Goal: Task Accomplishment & Management: Use online tool/utility

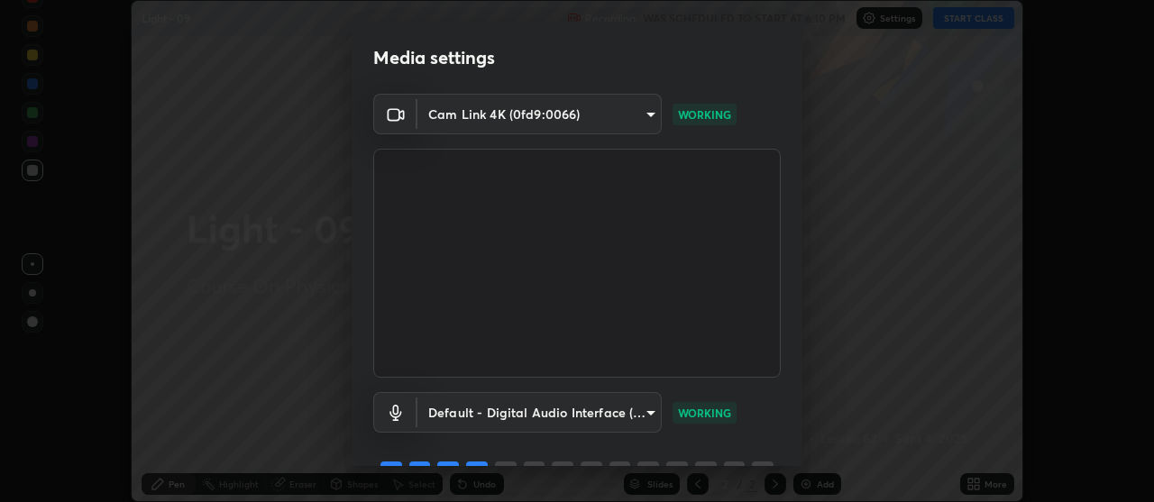
scroll to position [89, 0]
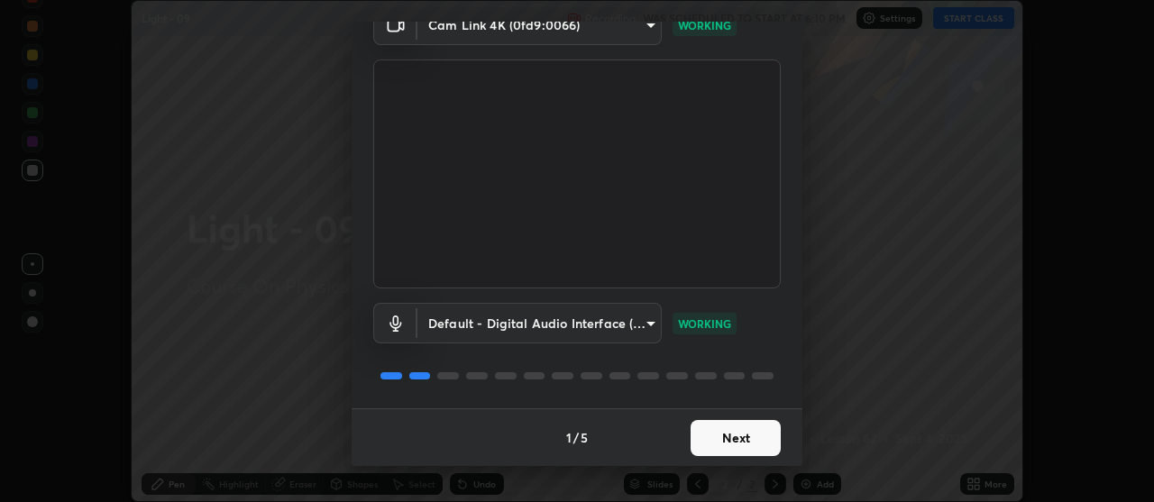
click at [743, 436] on button "Next" at bounding box center [735, 438] width 90 height 36
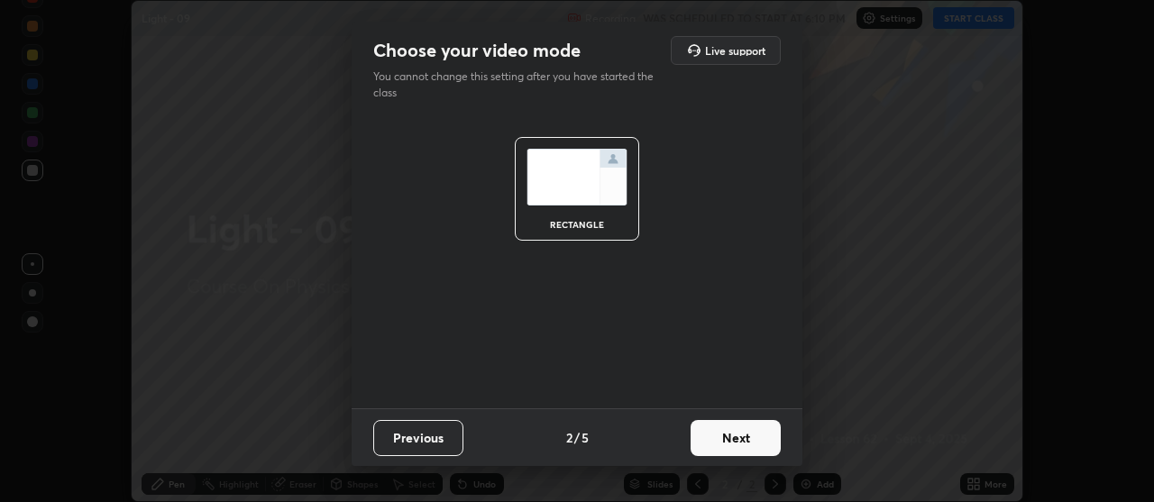
click at [748, 426] on button "Next" at bounding box center [735, 438] width 90 height 36
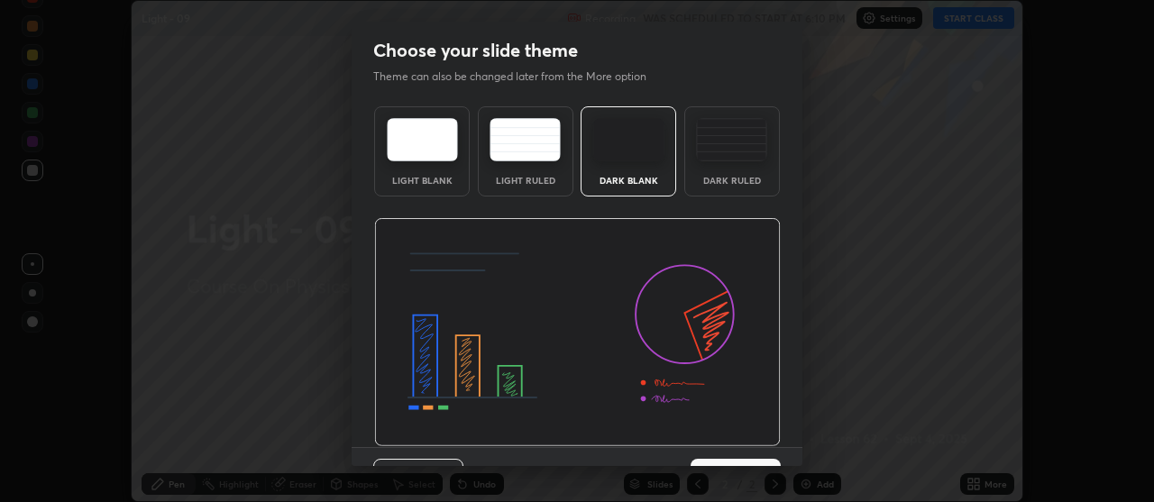
scroll to position [39, 0]
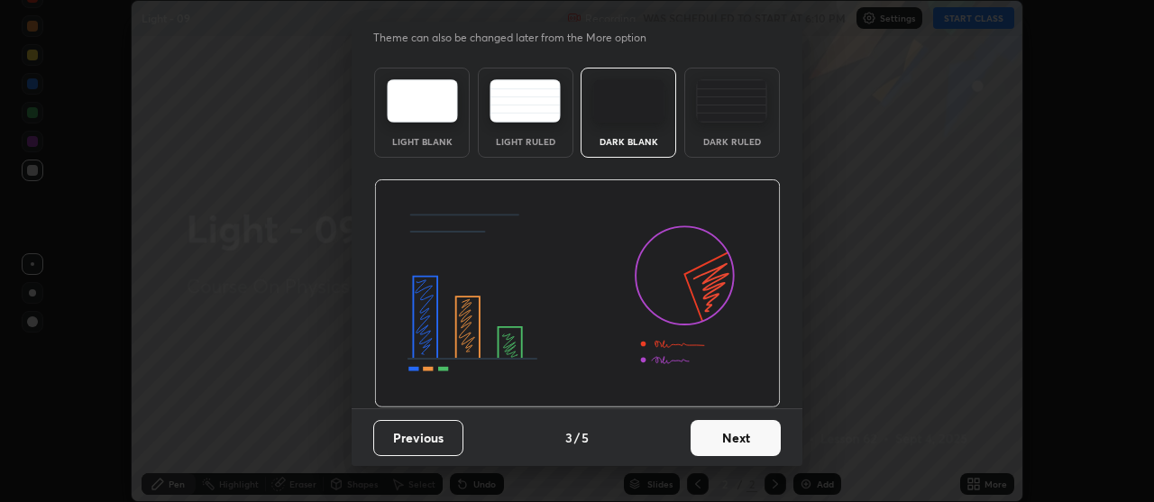
click at [748, 441] on button "Next" at bounding box center [735, 438] width 90 height 36
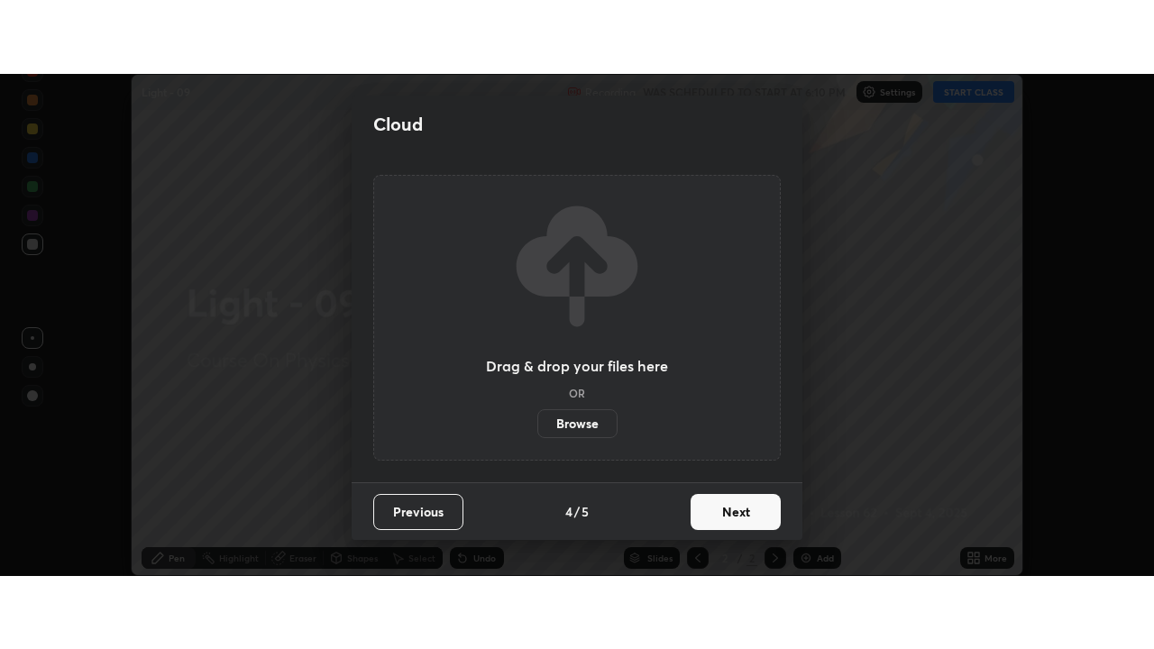
scroll to position [0, 0]
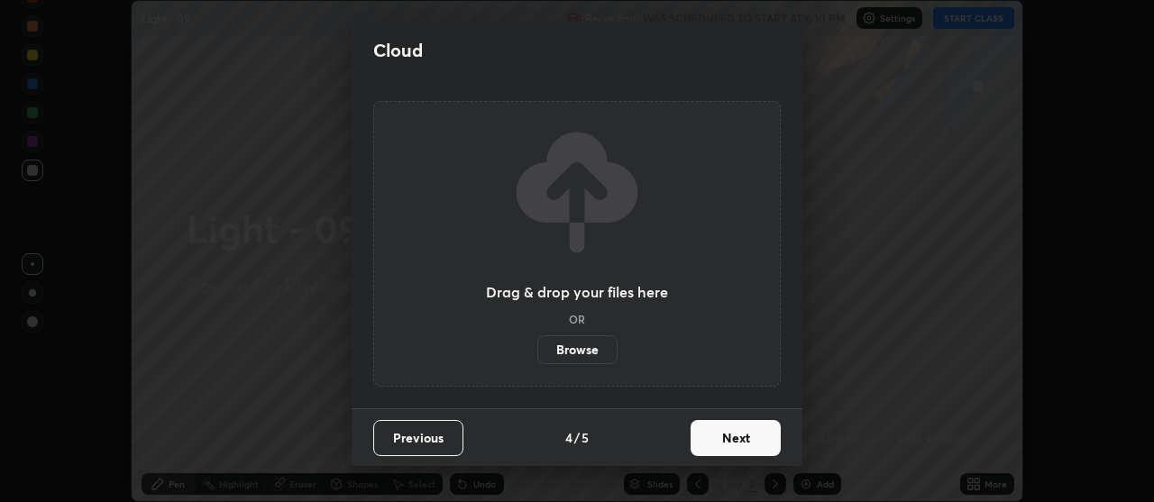
click at [587, 342] on label "Browse" at bounding box center [577, 349] width 80 height 29
click at [537, 342] on input "Browse" at bounding box center [537, 349] width 0 height 29
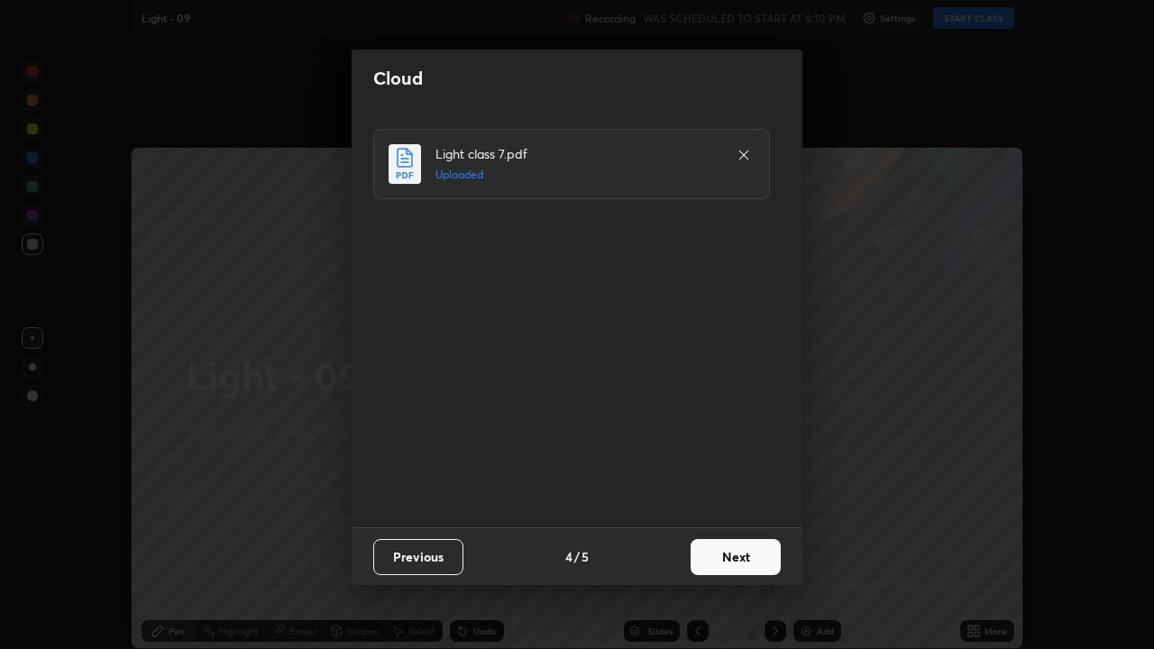
scroll to position [649, 1154]
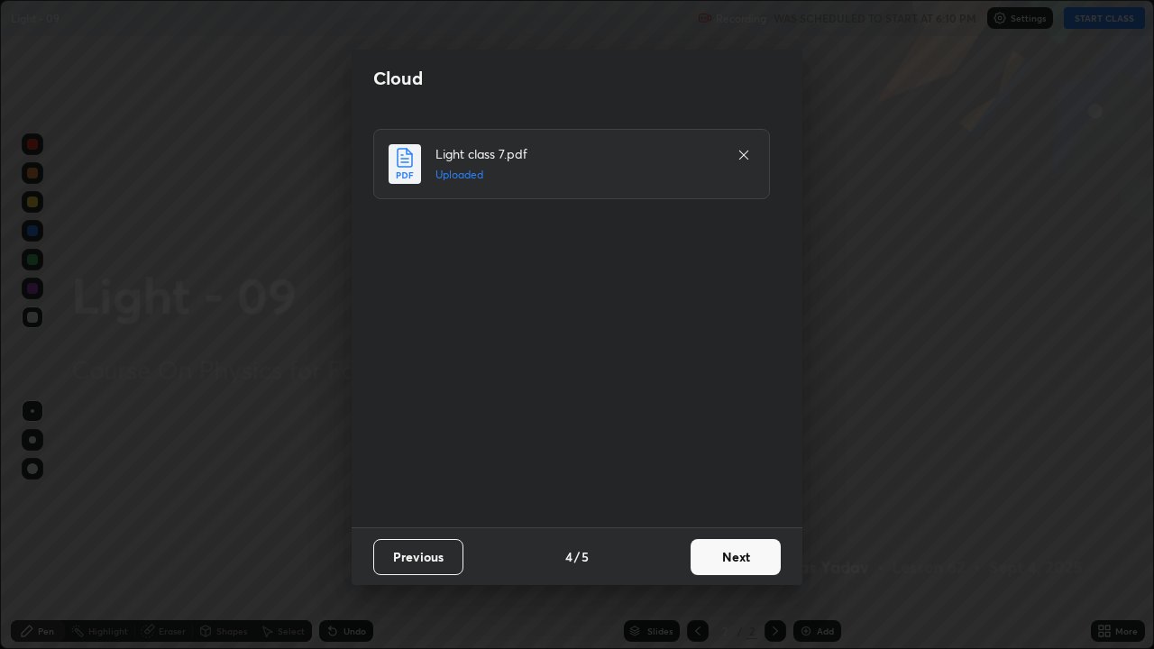
click at [755, 501] on button "Next" at bounding box center [735, 557] width 90 height 36
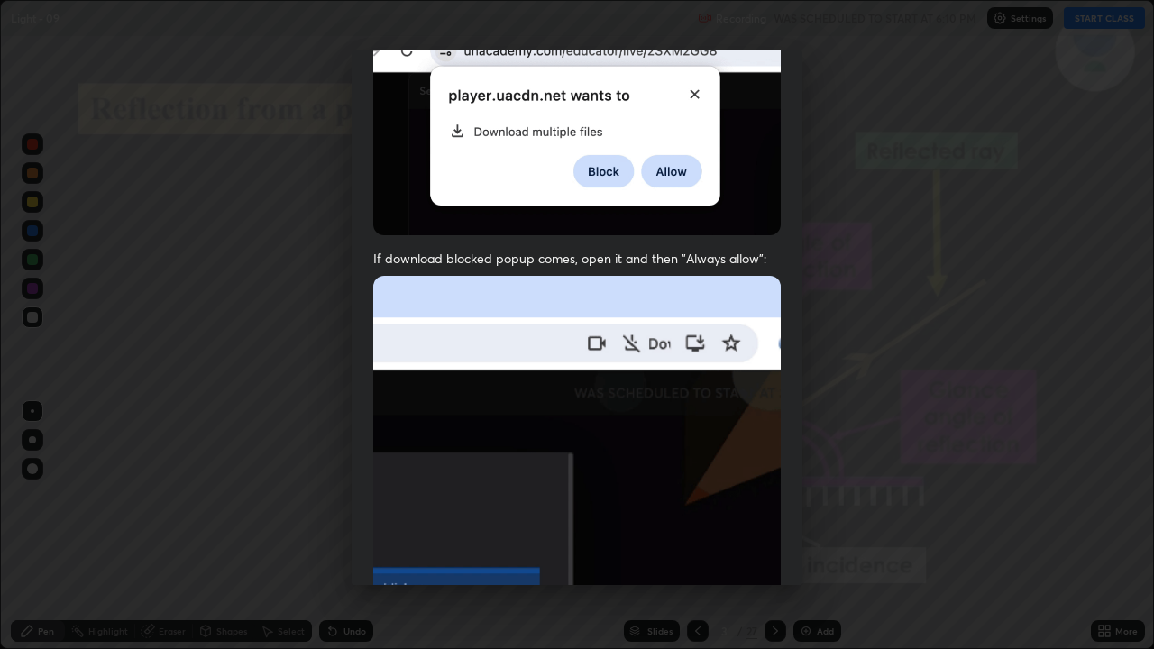
scroll to position [366, 0]
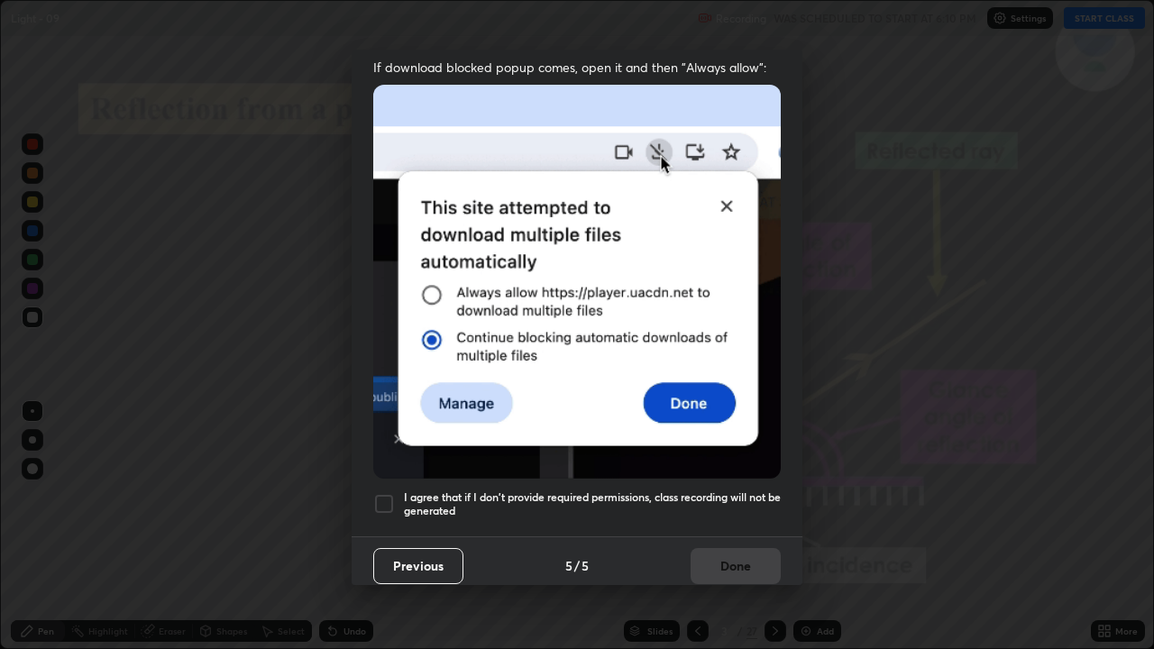
click at [387, 495] on div at bounding box center [384, 504] width 22 height 22
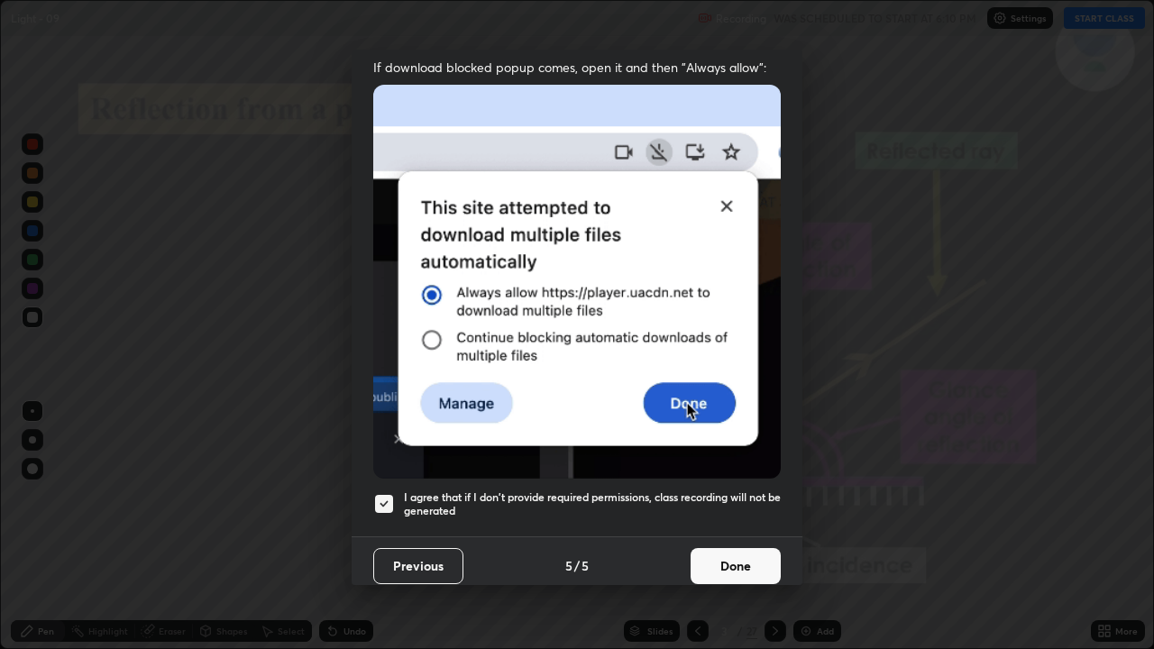
click at [724, 501] on button "Done" at bounding box center [735, 566] width 90 height 36
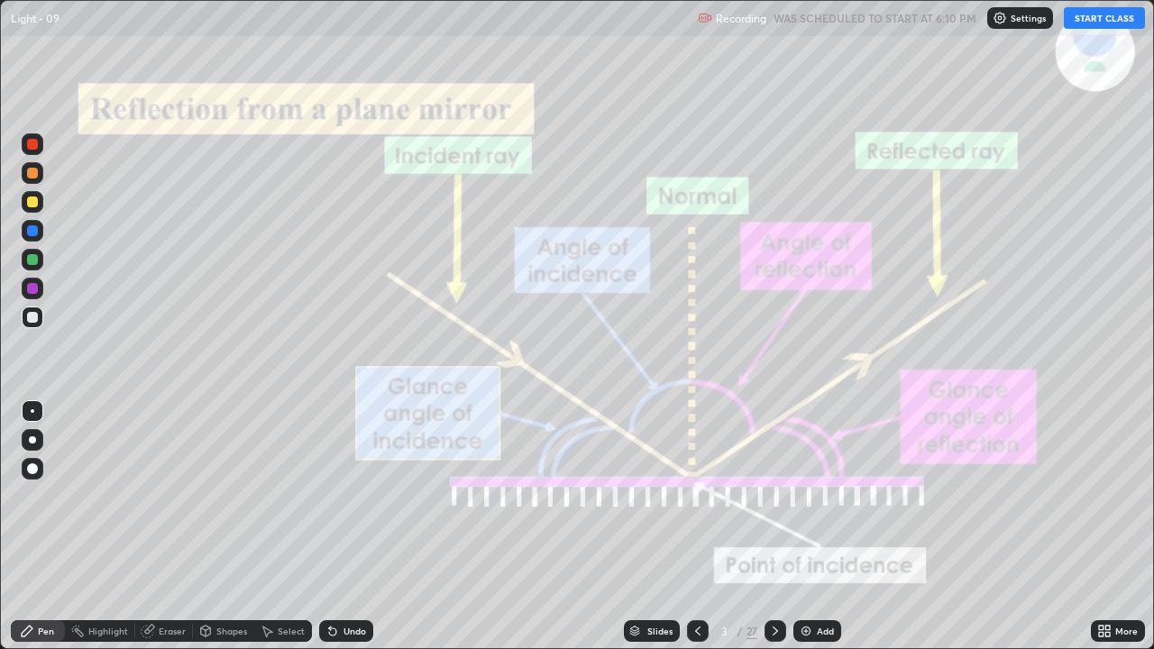
click at [644, 501] on div "Slides" at bounding box center [652, 631] width 56 height 22
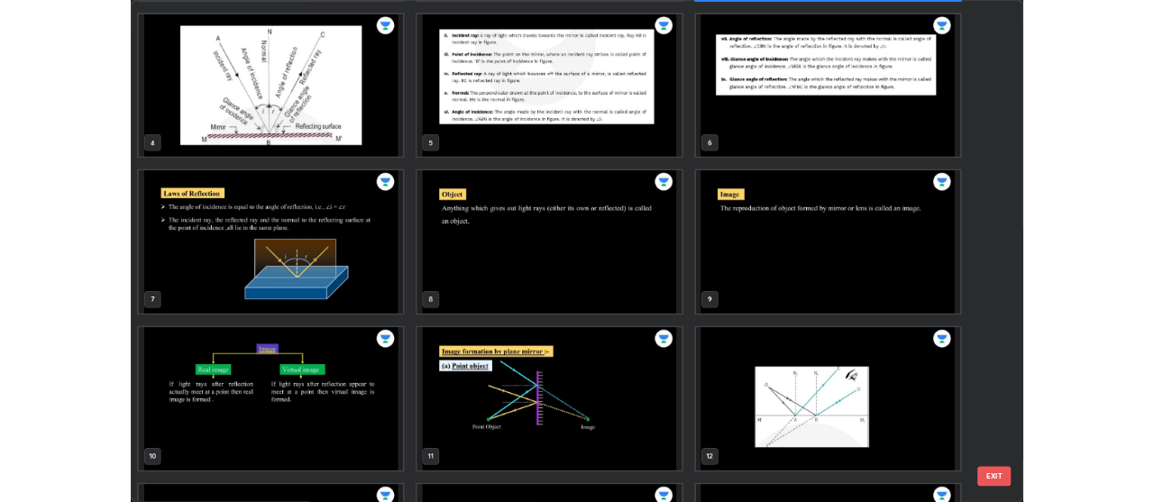
scroll to position [193, 0]
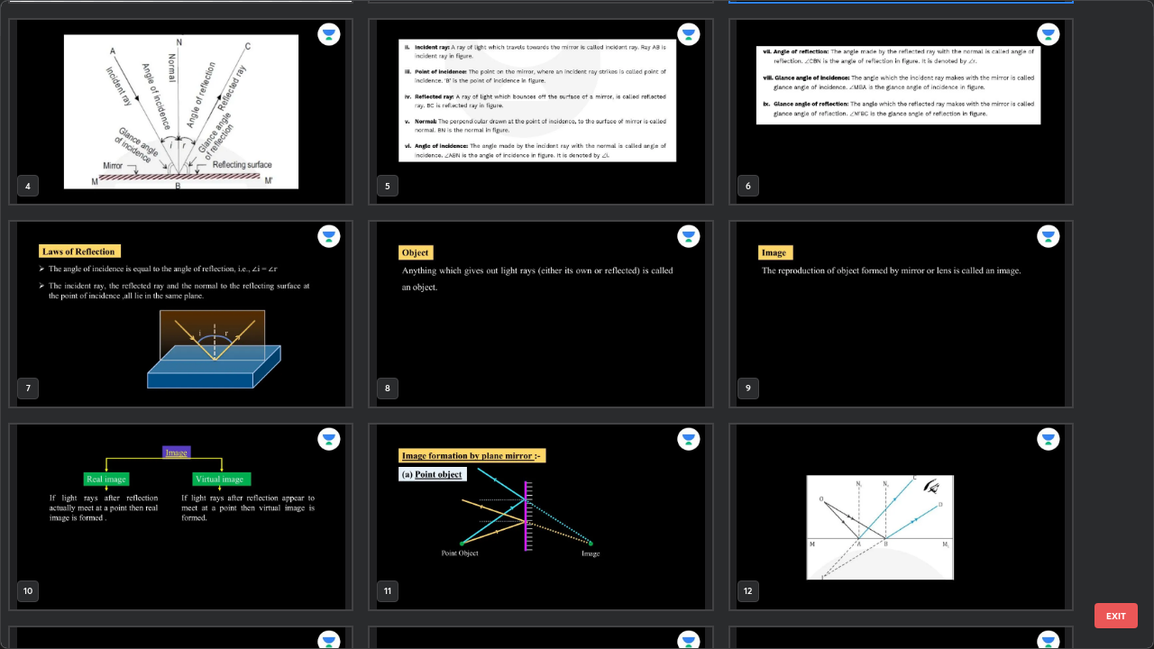
click at [294, 500] on img "grid" at bounding box center [181, 516] width 342 height 185
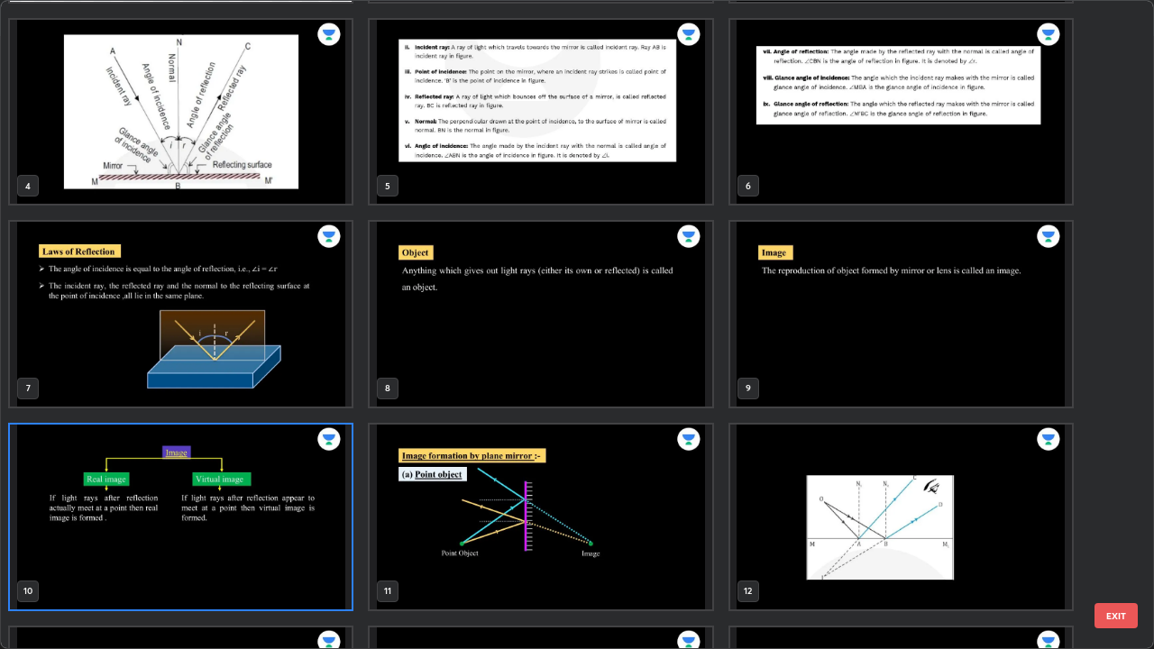
click at [287, 501] on img "grid" at bounding box center [181, 516] width 342 height 185
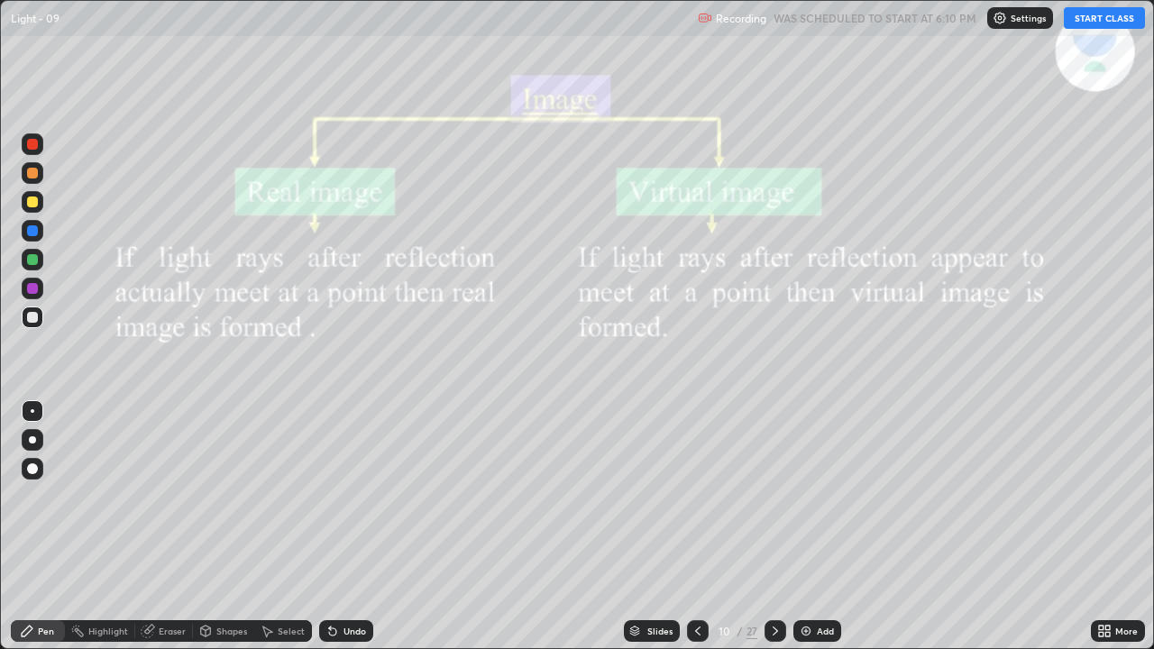
click at [1108, 22] on button "START CLASS" at bounding box center [1103, 18] width 81 height 22
click at [214, 501] on div "Shapes" at bounding box center [223, 631] width 61 height 22
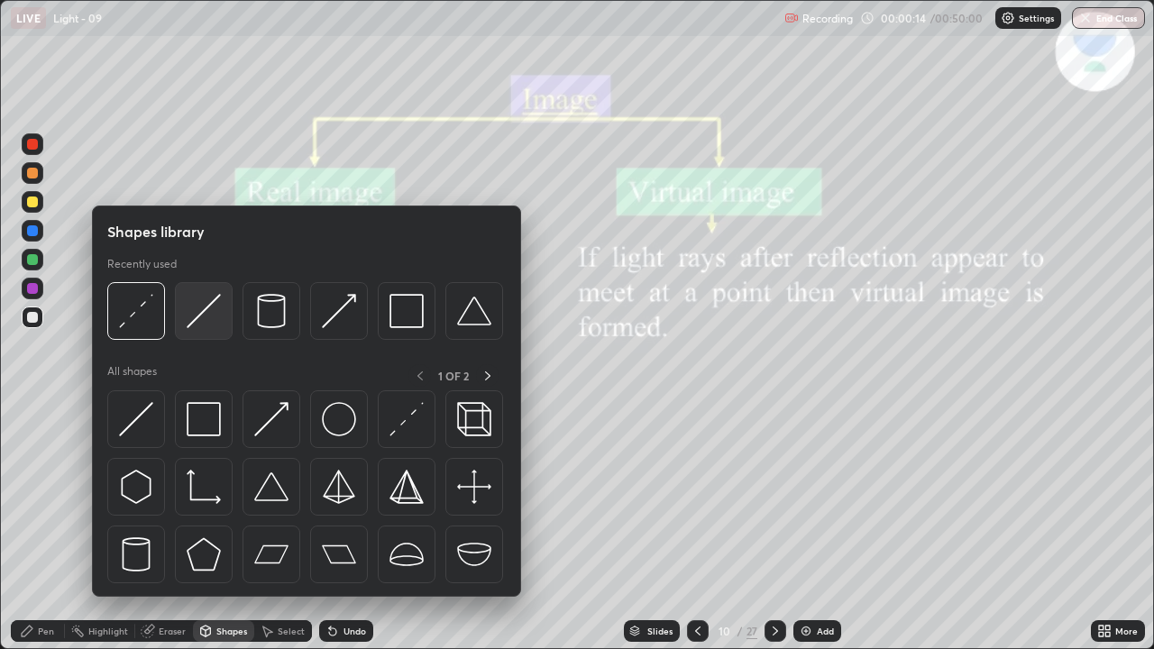
click at [209, 320] on img at bounding box center [204, 311] width 34 height 34
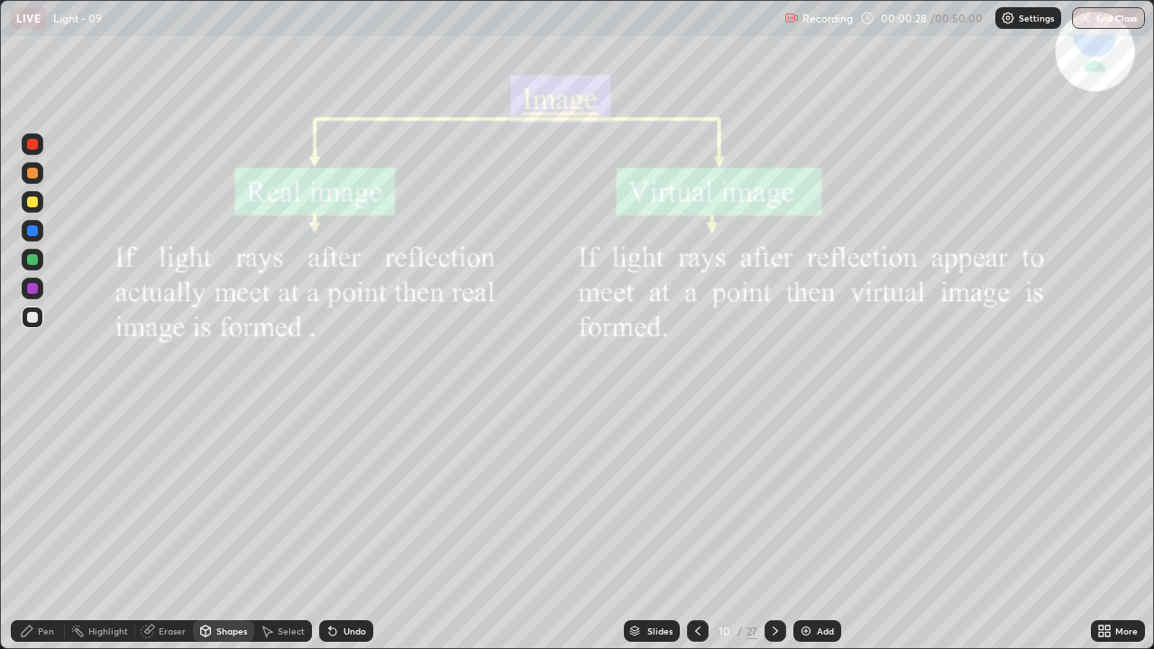
click at [32, 203] on div at bounding box center [32, 201] width 11 height 11
click at [36, 321] on div at bounding box center [32, 317] width 11 height 11
click at [151, 501] on icon at bounding box center [147, 631] width 12 height 12
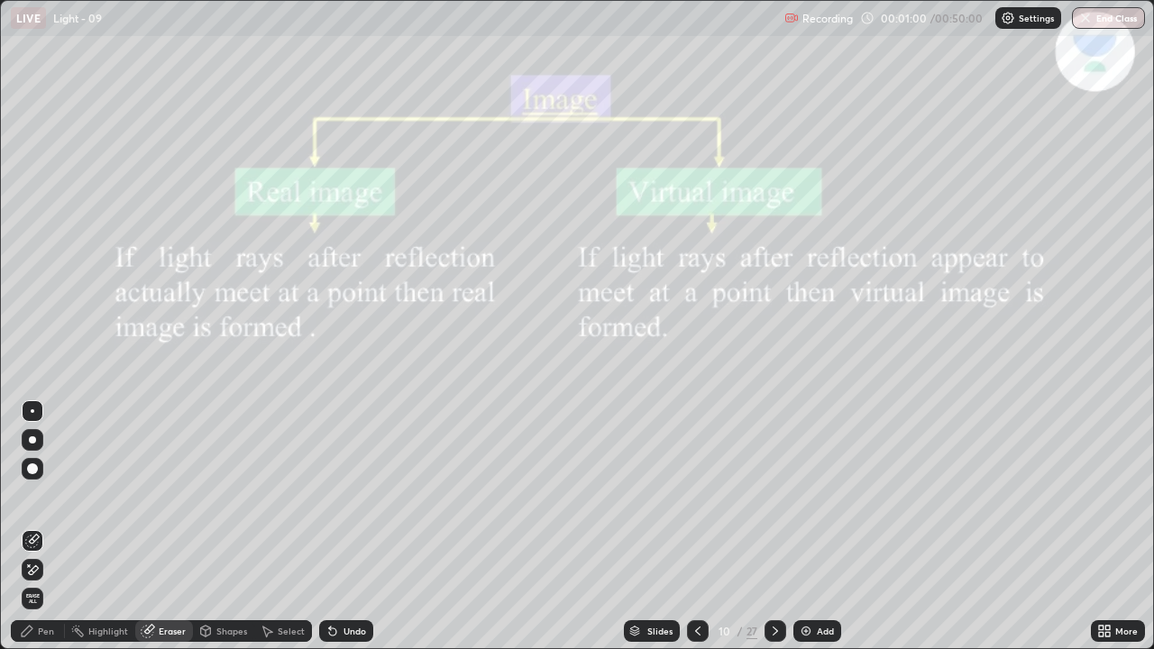
click at [231, 501] on div "Shapes" at bounding box center [231, 630] width 31 height 9
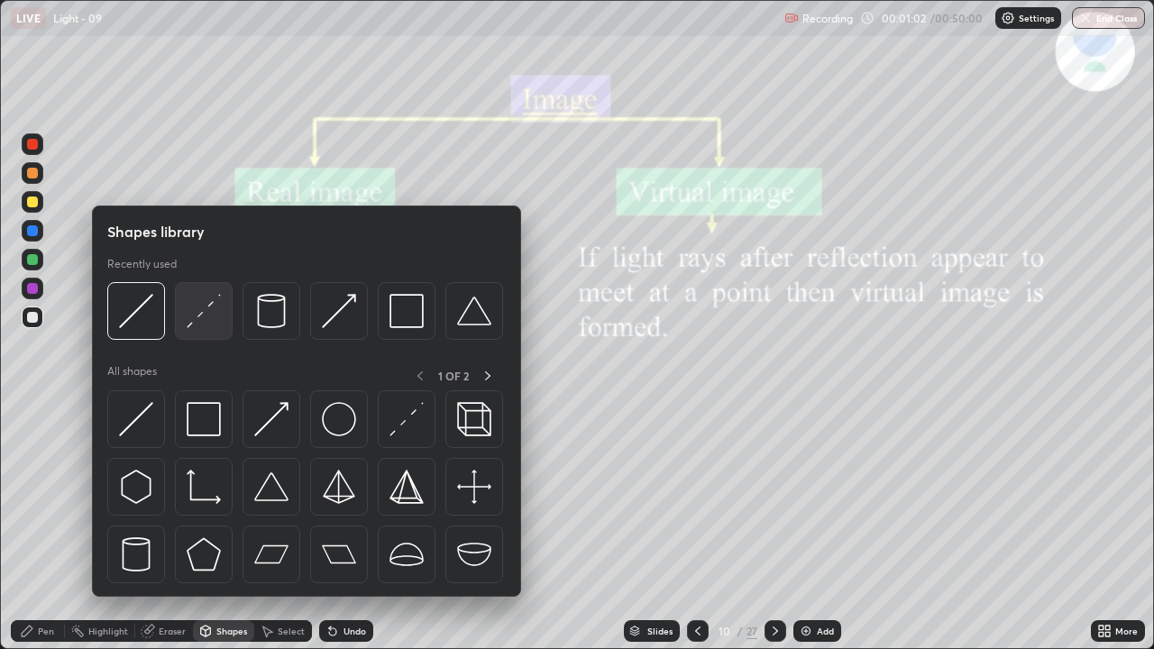
click at [210, 320] on img at bounding box center [204, 311] width 34 height 34
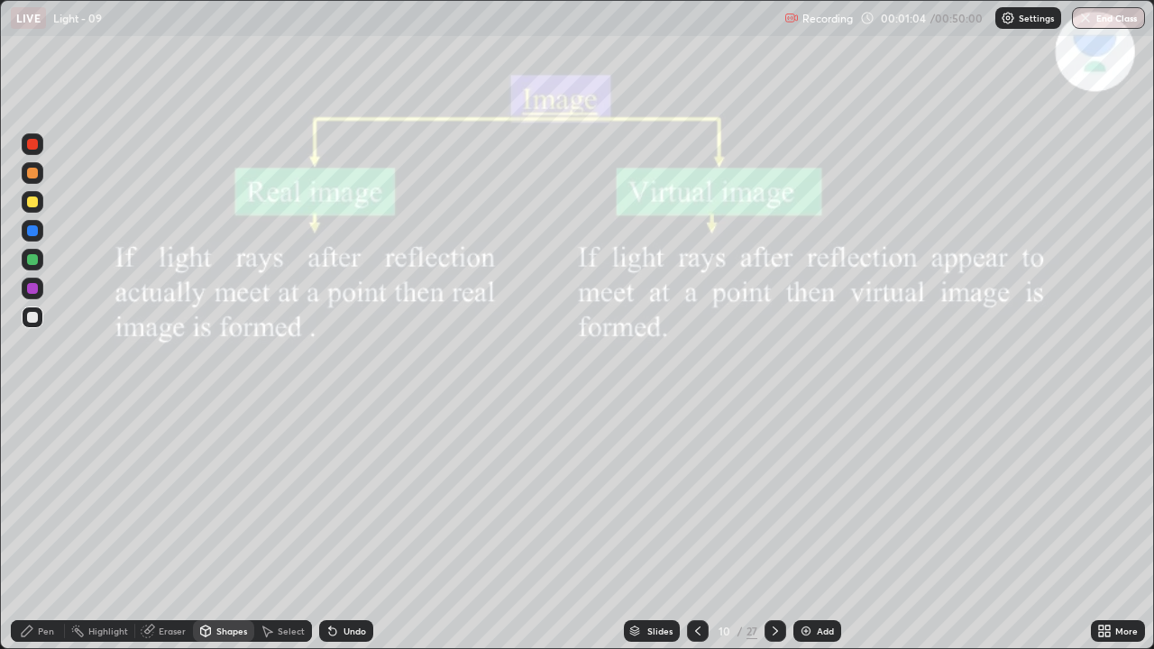
click at [32, 203] on div at bounding box center [32, 201] width 11 height 11
click at [44, 501] on div "Pen" at bounding box center [46, 630] width 16 height 9
click at [30, 318] on div at bounding box center [32, 317] width 11 height 11
click at [32, 201] on div at bounding box center [32, 201] width 11 height 11
click at [40, 318] on div at bounding box center [33, 317] width 22 height 22
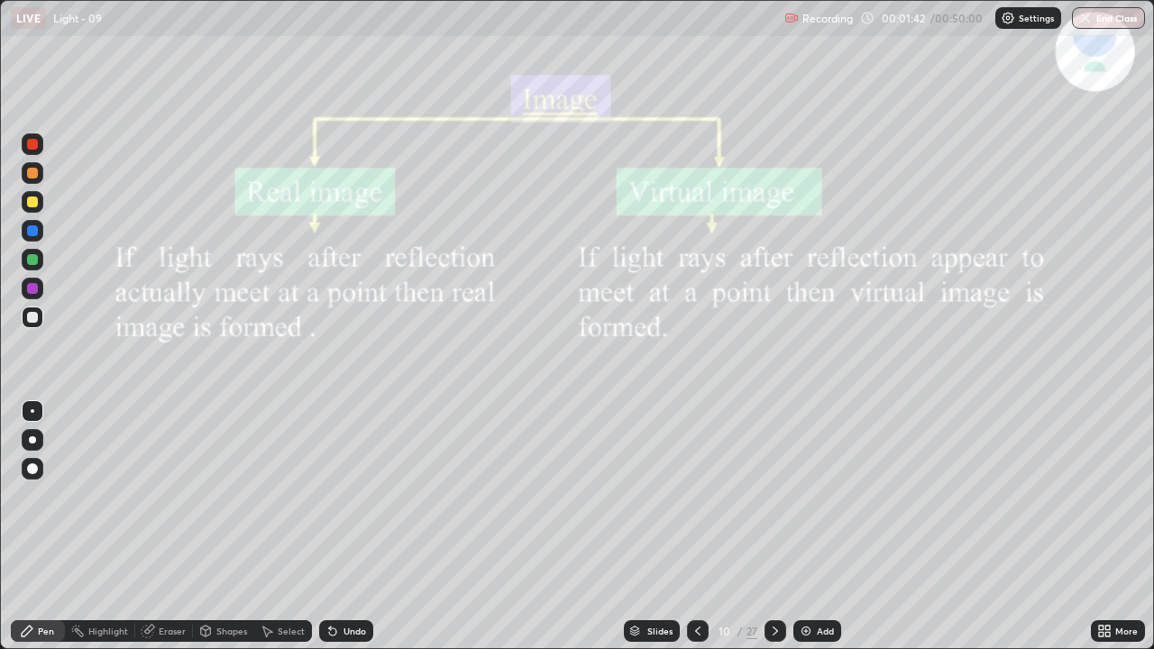
click at [32, 290] on div at bounding box center [32, 288] width 11 height 11
click at [205, 501] on icon at bounding box center [206, 630] width 10 height 11
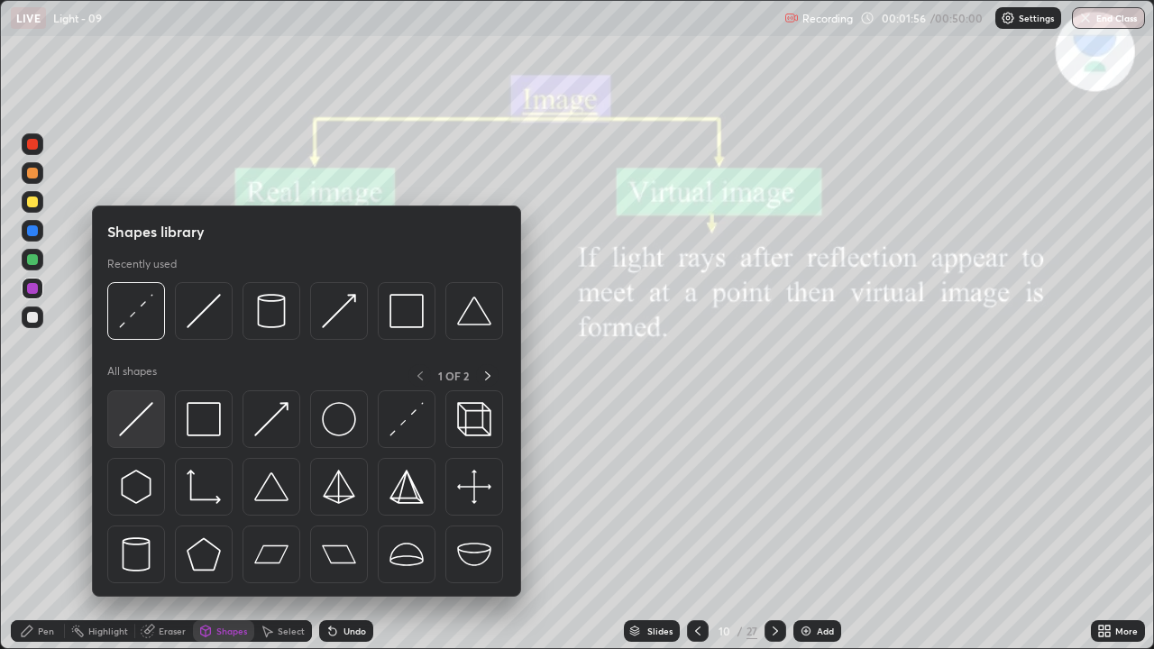
click at [134, 418] on img at bounding box center [136, 419] width 34 height 34
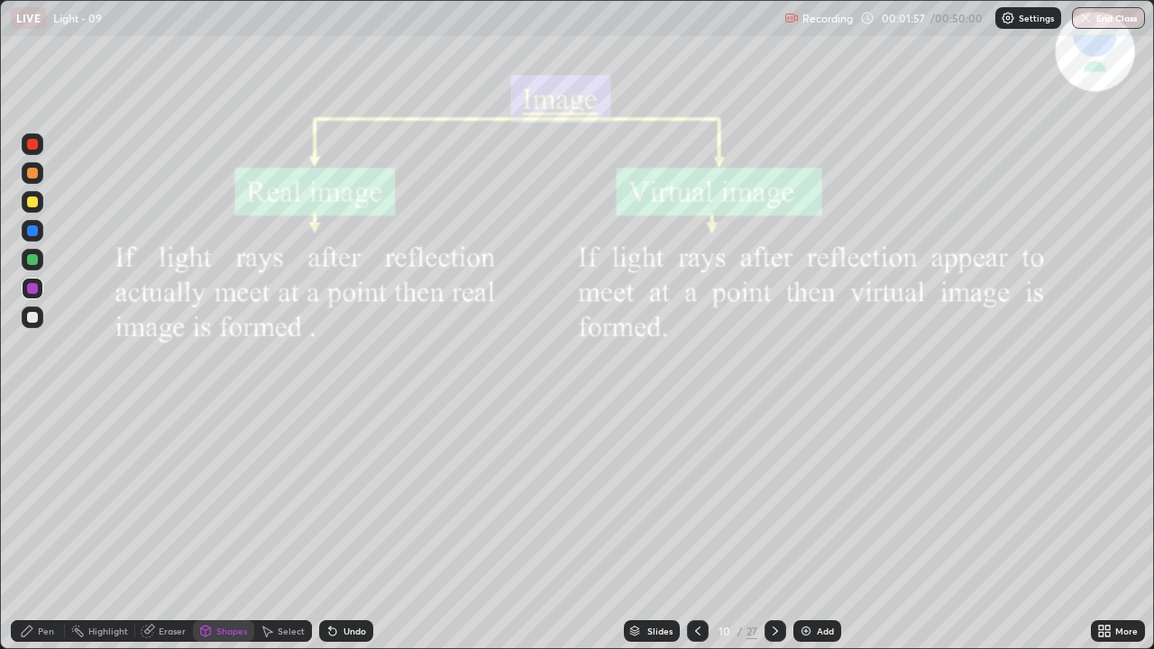
click at [32, 319] on div at bounding box center [32, 317] width 11 height 11
click at [333, 501] on icon at bounding box center [332, 631] width 14 height 14
click at [30, 205] on div at bounding box center [32, 201] width 11 height 11
click at [57, 501] on div "Pen" at bounding box center [38, 631] width 54 height 22
click at [32, 319] on div at bounding box center [32, 317] width 11 height 11
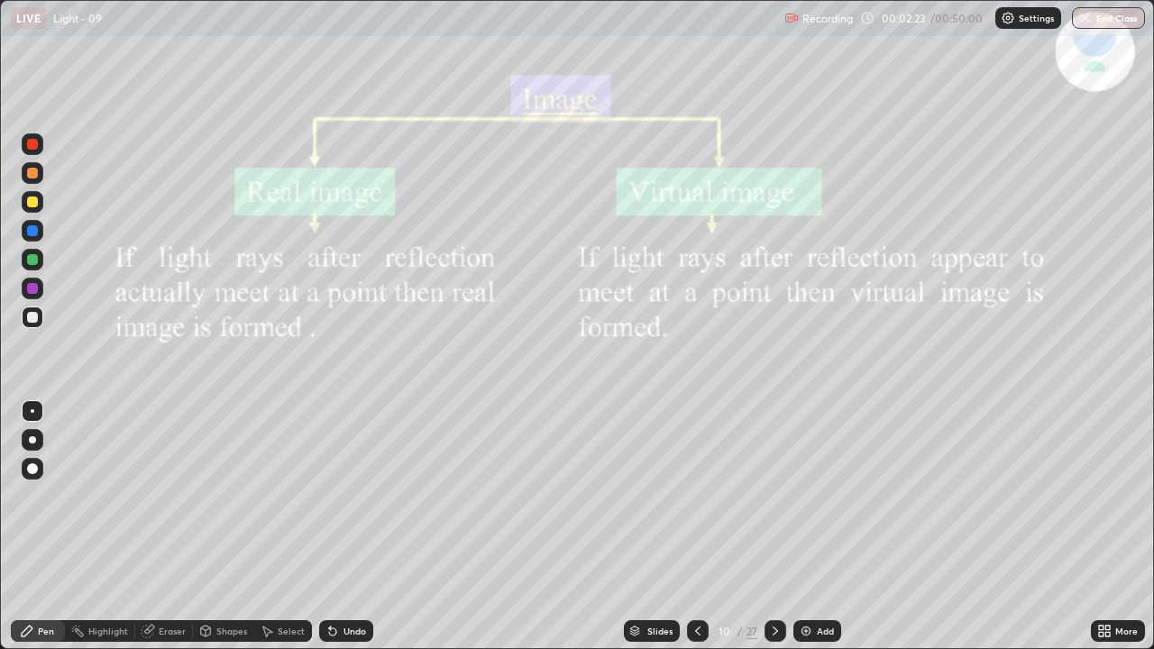
click at [36, 263] on div at bounding box center [32, 259] width 11 height 11
click at [205, 501] on icon at bounding box center [205, 633] width 0 height 6
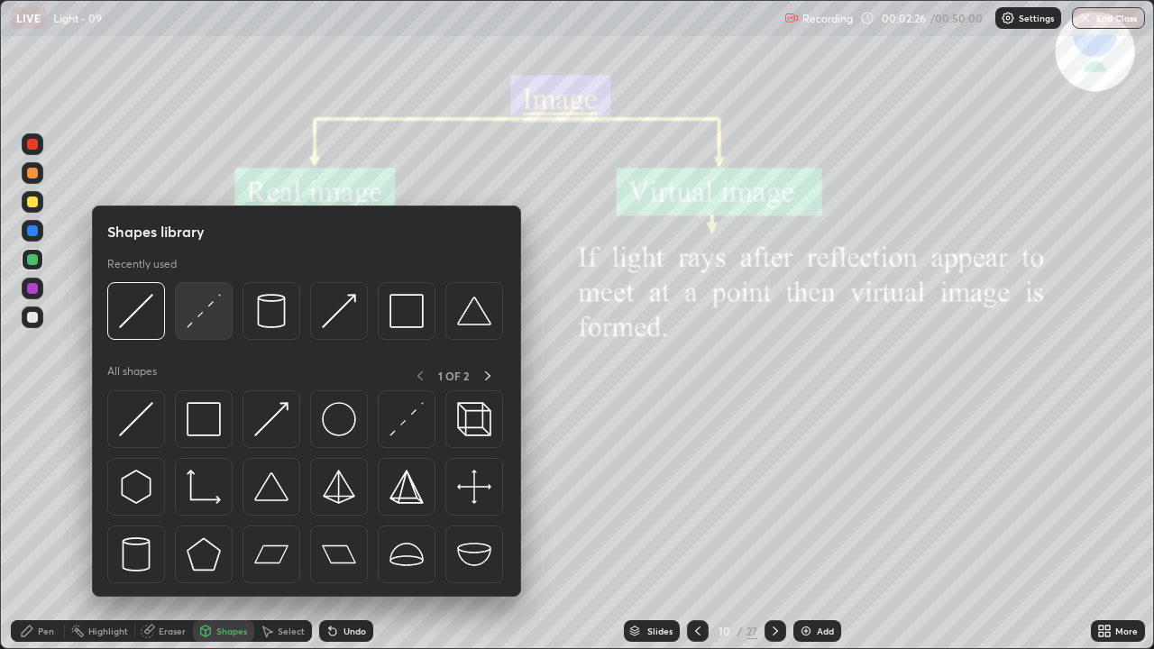
click at [211, 316] on img at bounding box center [204, 311] width 34 height 34
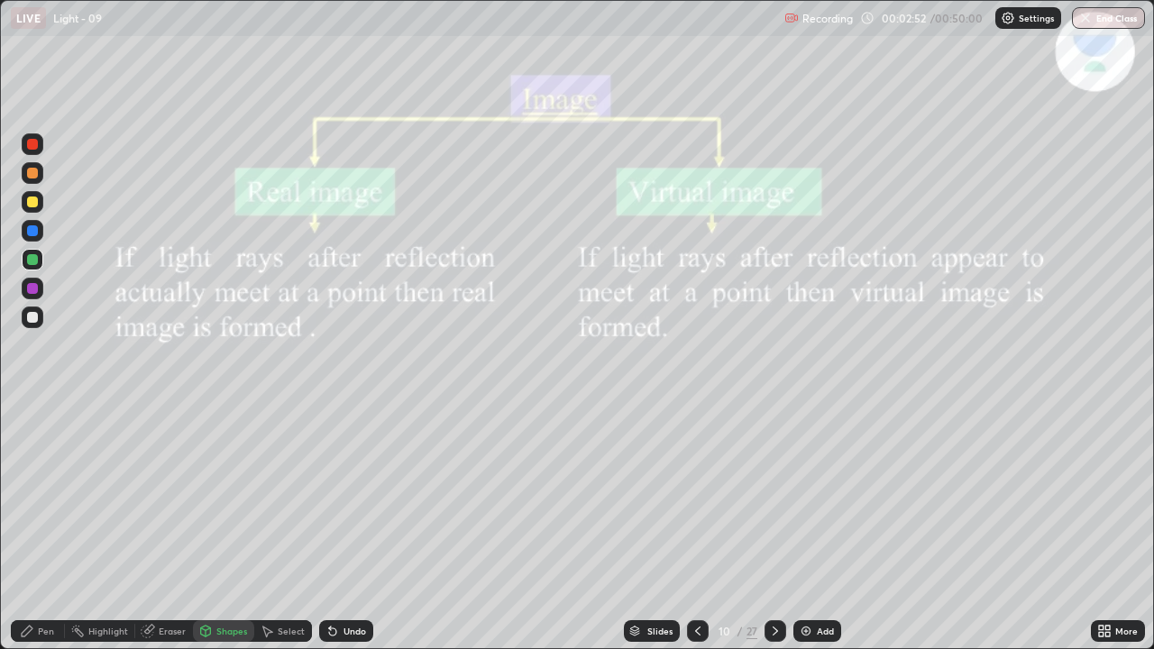
click at [55, 501] on div "Pen" at bounding box center [38, 631] width 54 height 22
click at [216, 501] on div "Shapes" at bounding box center [231, 630] width 31 height 9
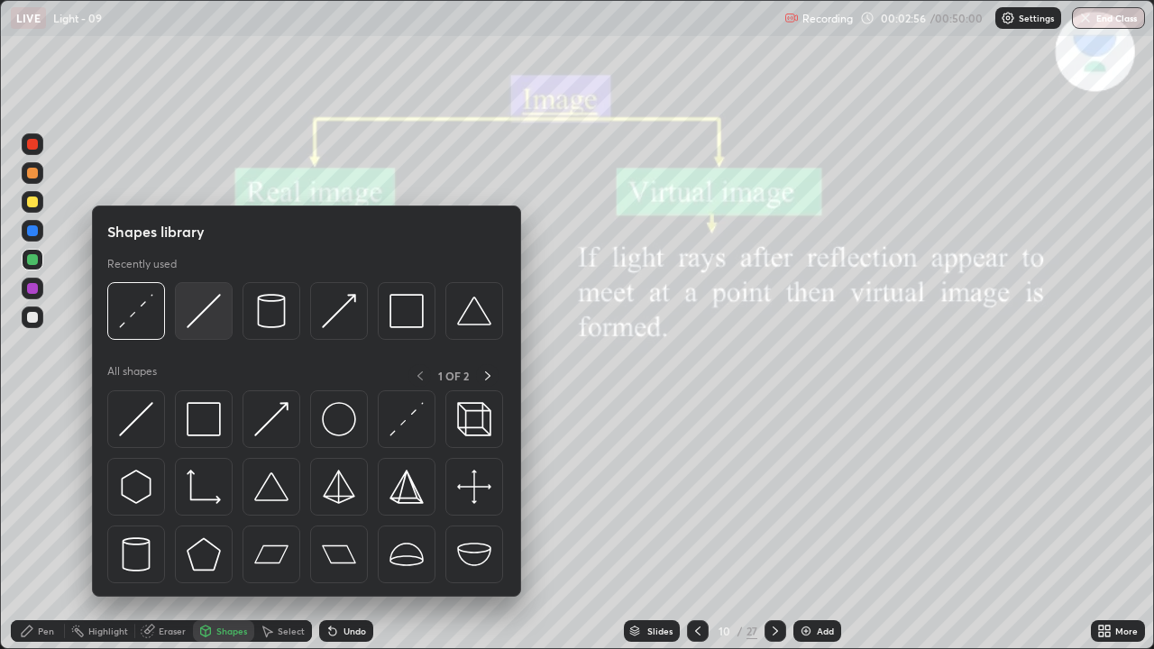
click at [206, 324] on img at bounding box center [204, 311] width 34 height 34
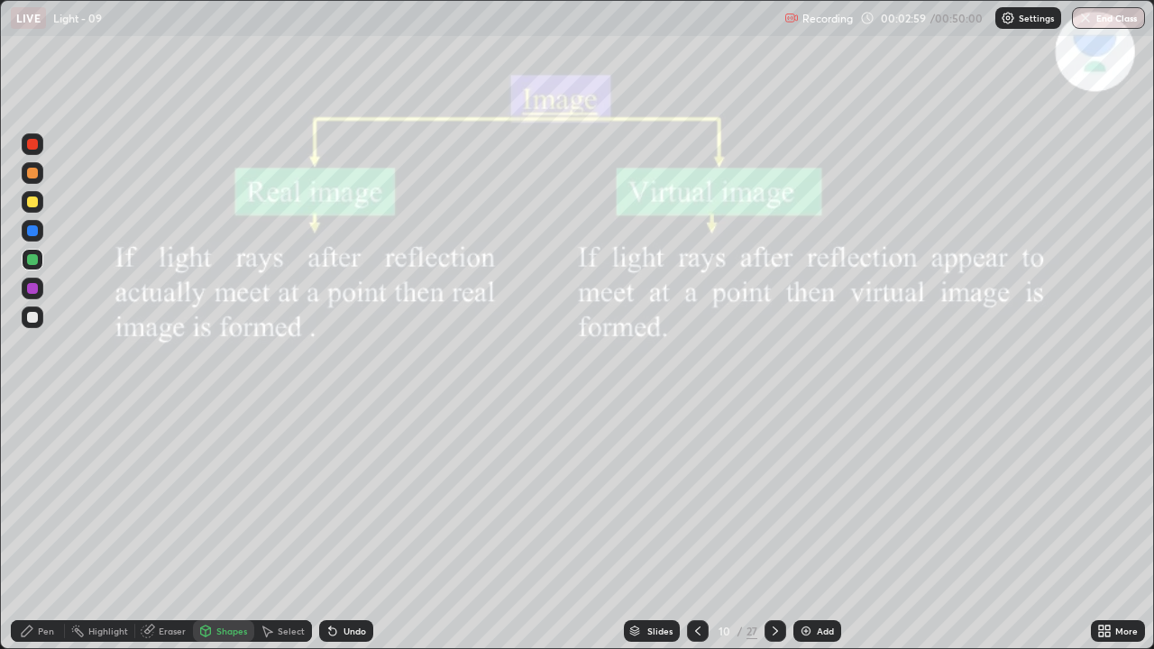
click at [36, 202] on div at bounding box center [32, 201] width 11 height 11
click at [224, 501] on div "Shapes" at bounding box center [223, 631] width 61 height 22
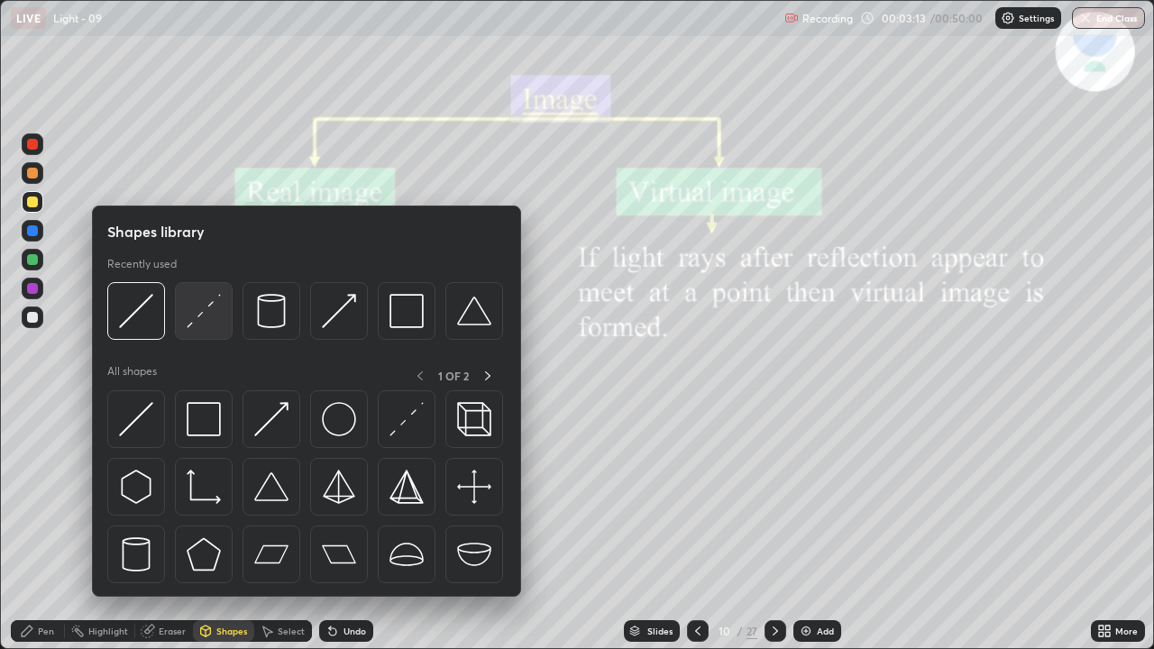
click at [207, 314] on img at bounding box center [204, 311] width 34 height 34
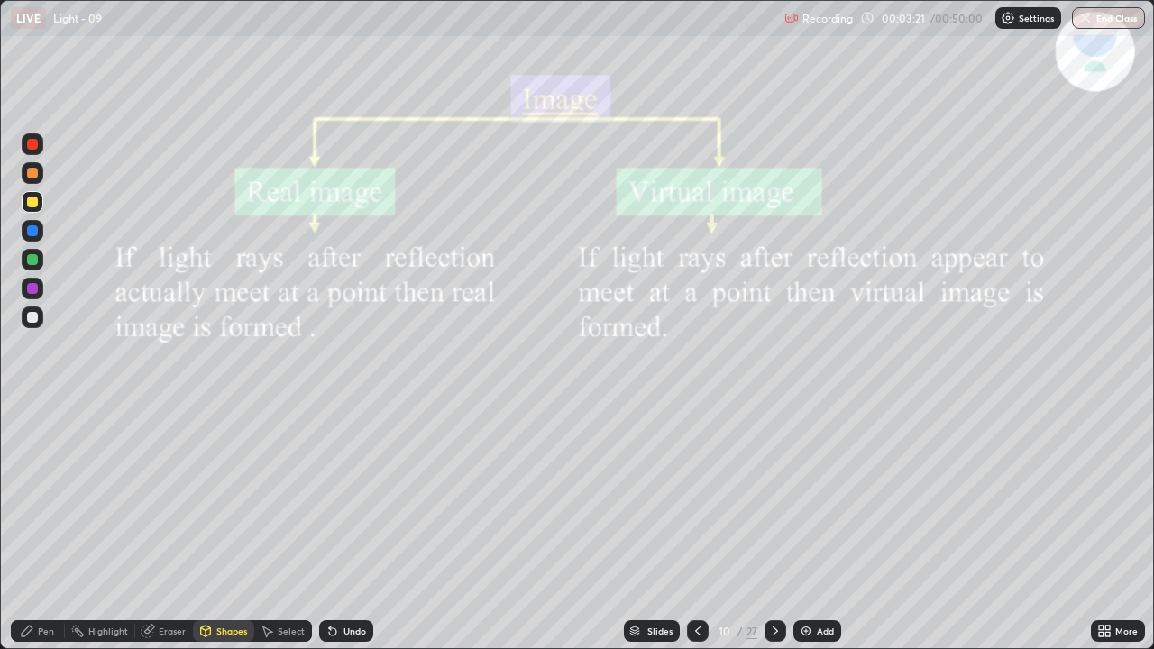
click at [36, 320] on div at bounding box center [32, 317] width 11 height 11
click at [26, 501] on icon at bounding box center [27, 630] width 11 height 11
click at [1102, 501] on icon at bounding box center [1101, 627] width 5 height 5
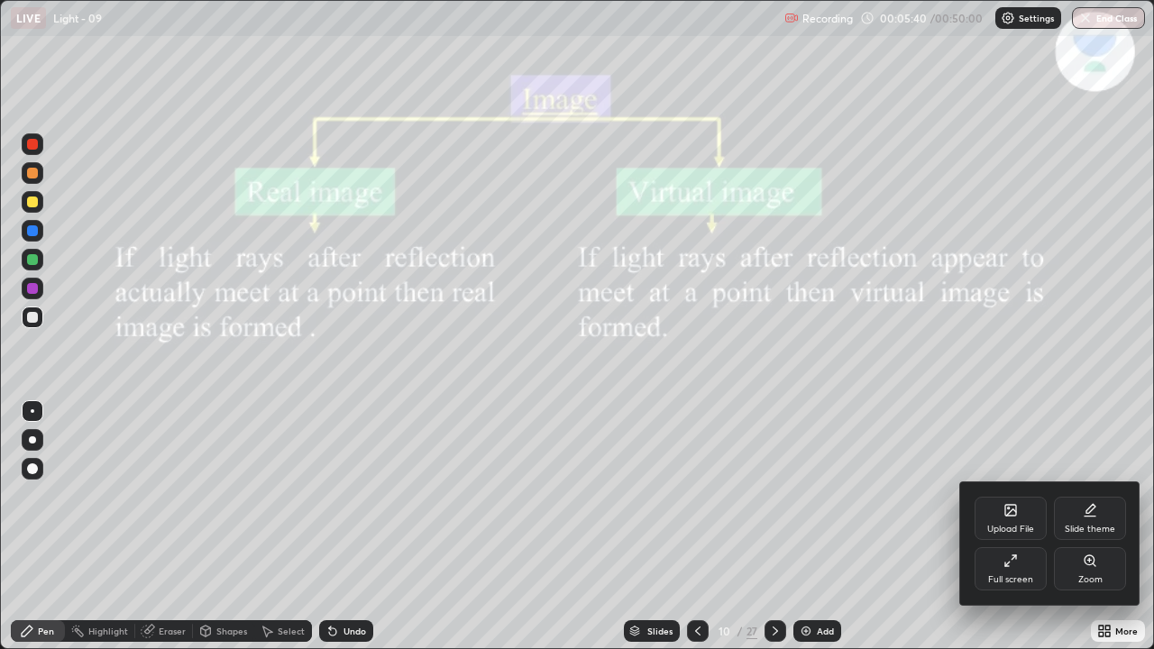
click at [1101, 501] on div at bounding box center [577, 324] width 1154 height 649
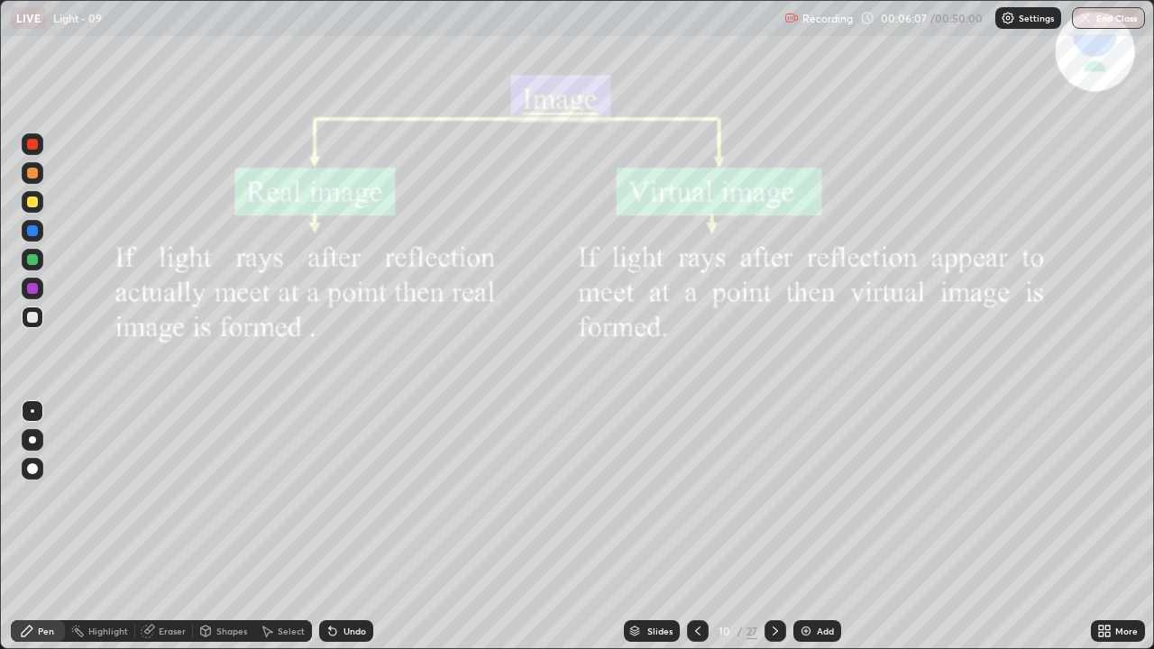
click at [275, 501] on div "Select" at bounding box center [283, 631] width 58 height 22
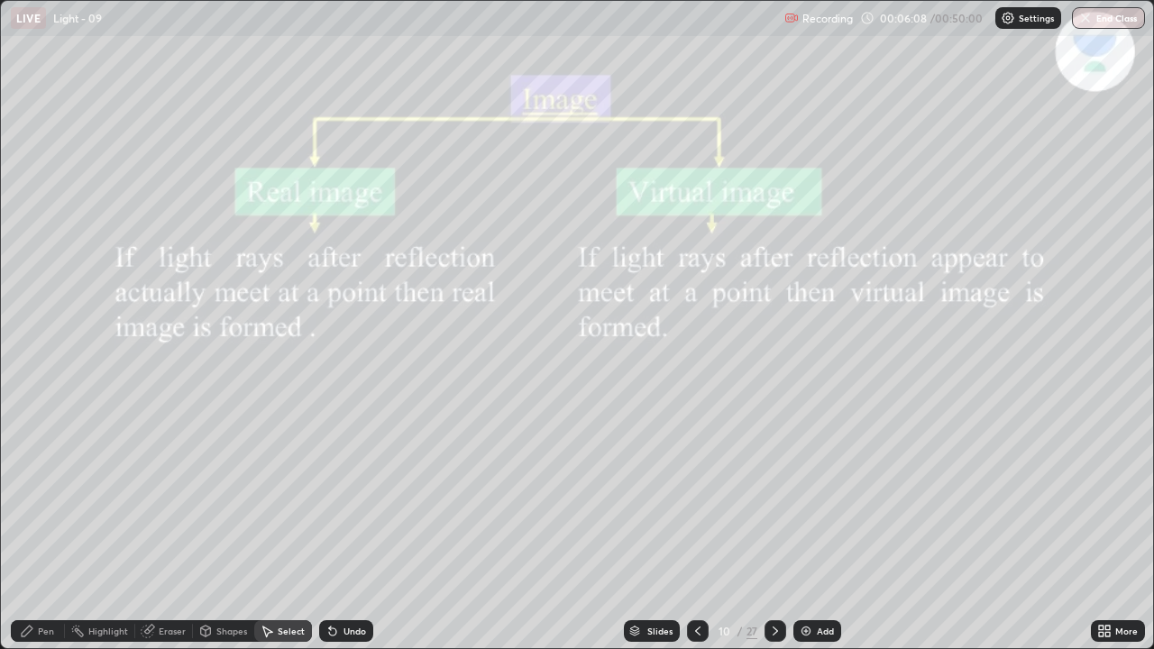
click at [883, 417] on div "0 ° Undo Copy Duplicate Duplicate to new slide Delete" at bounding box center [577, 324] width 1152 height 647
click at [897, 419] on div "0 ° Undo Copy Duplicate Duplicate to new slide Delete" at bounding box center [577, 324] width 1152 height 647
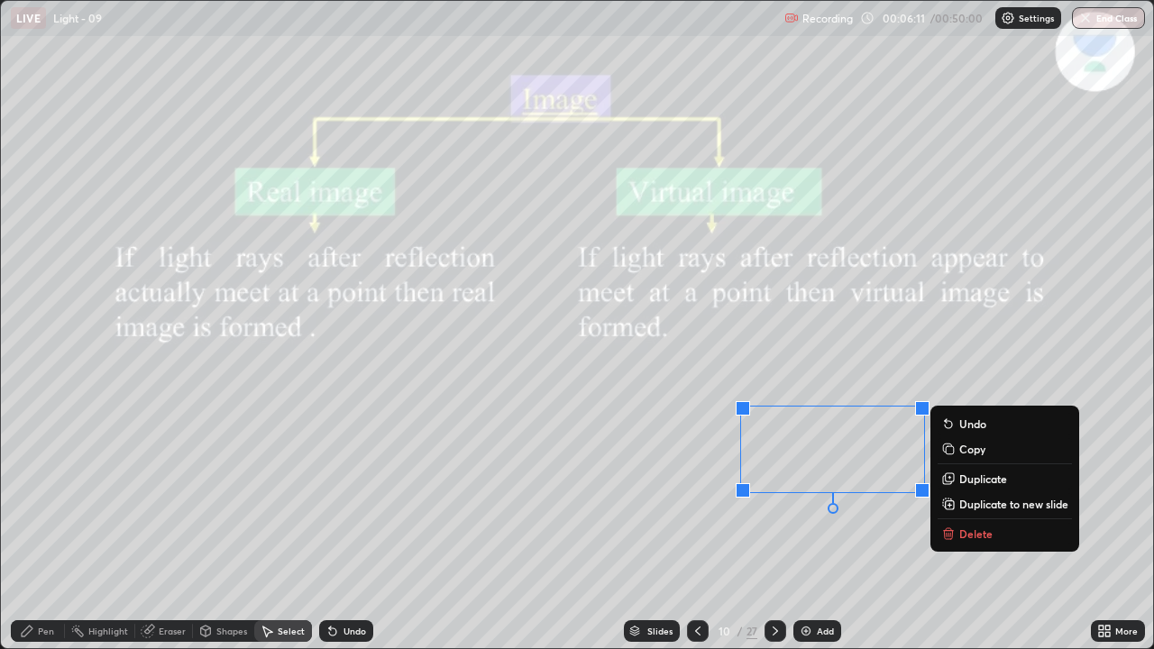
click at [707, 415] on div "0 ° Undo Copy Duplicate Duplicate to new slide Delete" at bounding box center [577, 324] width 1152 height 647
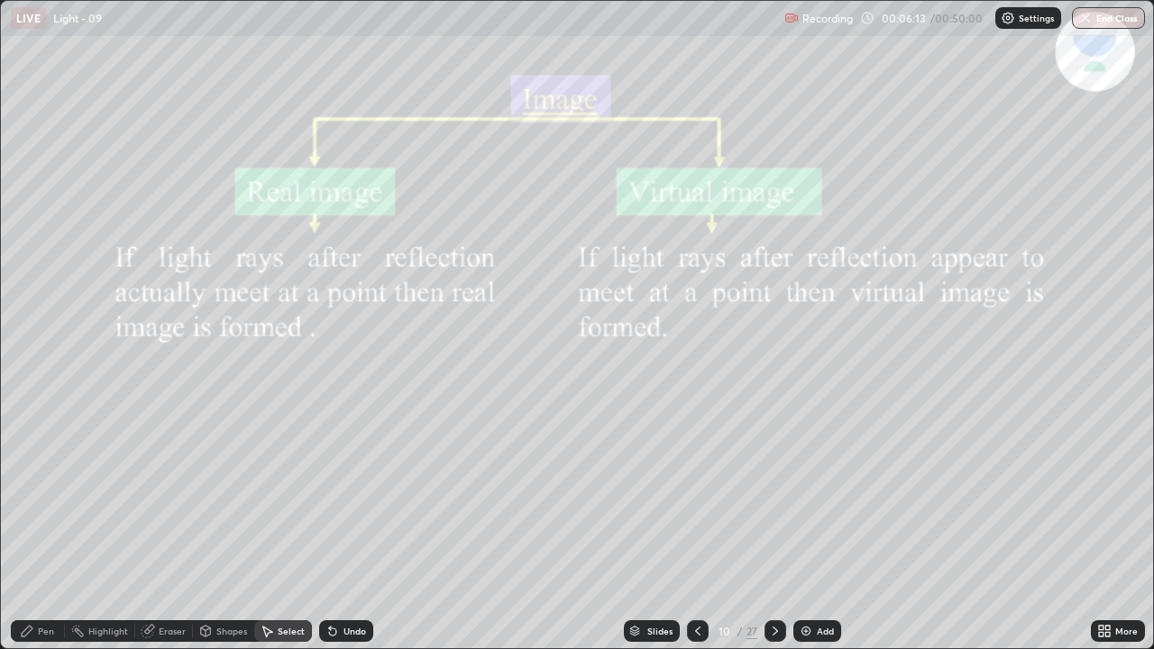
click at [226, 501] on div "Shapes" at bounding box center [223, 631] width 61 height 22
click at [50, 501] on div "Pen" at bounding box center [46, 630] width 16 height 9
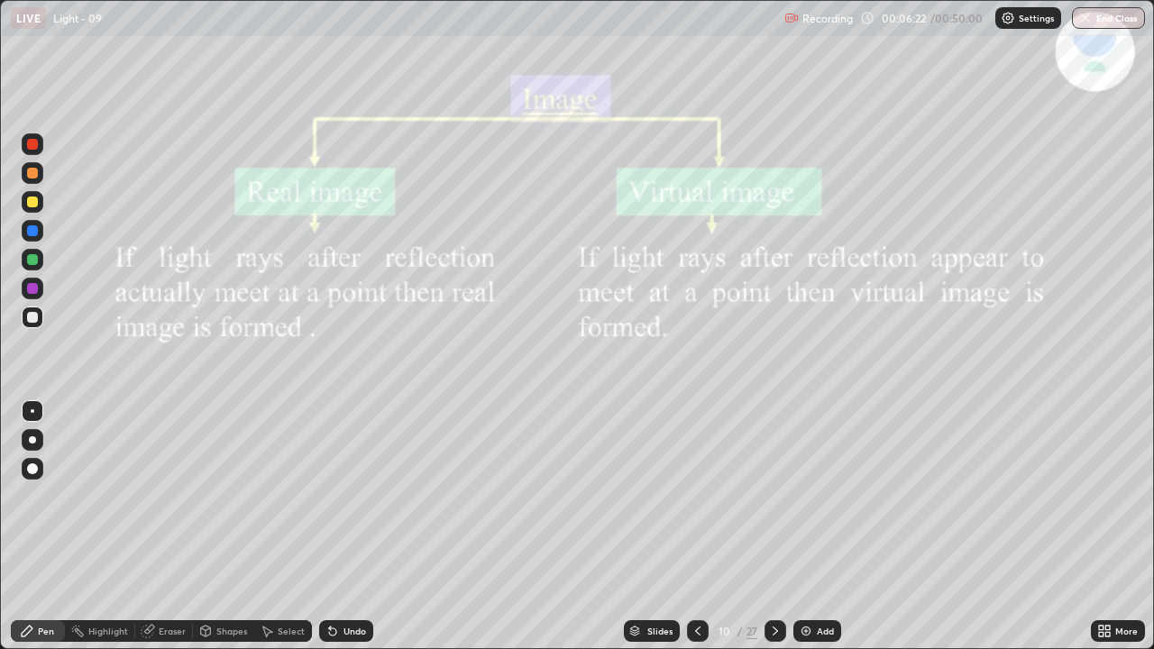
click at [104, 501] on div "Highlight" at bounding box center [108, 630] width 40 height 9
click at [155, 501] on div "Eraser" at bounding box center [164, 631] width 58 height 22
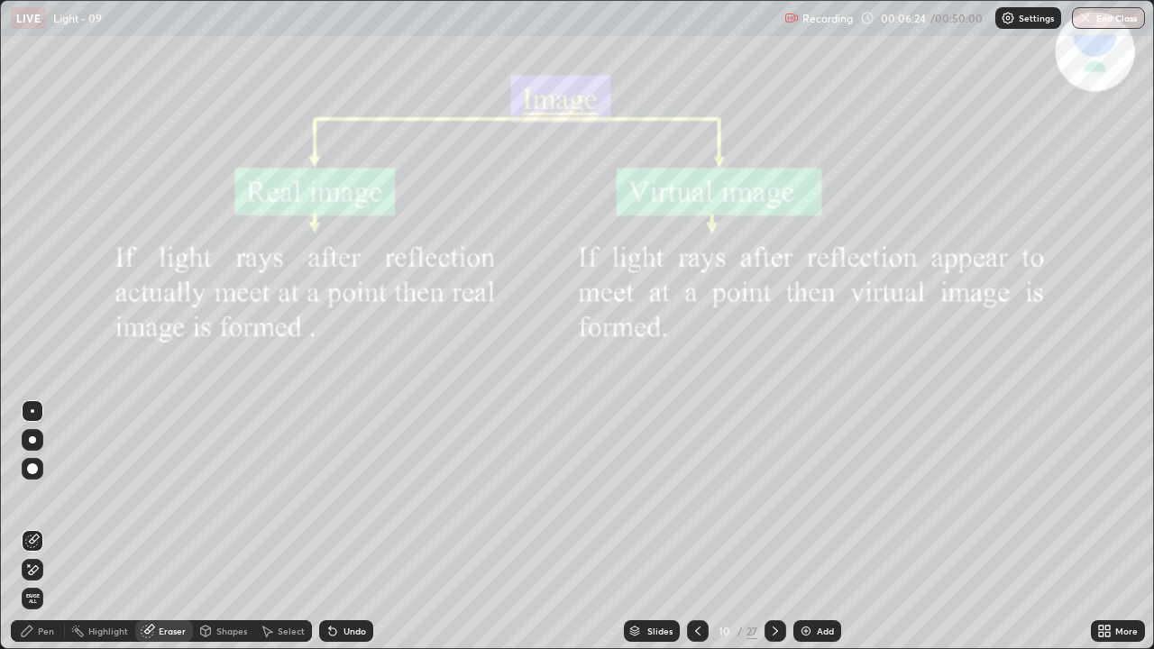
click at [213, 501] on div "Shapes" at bounding box center [223, 631] width 61 height 22
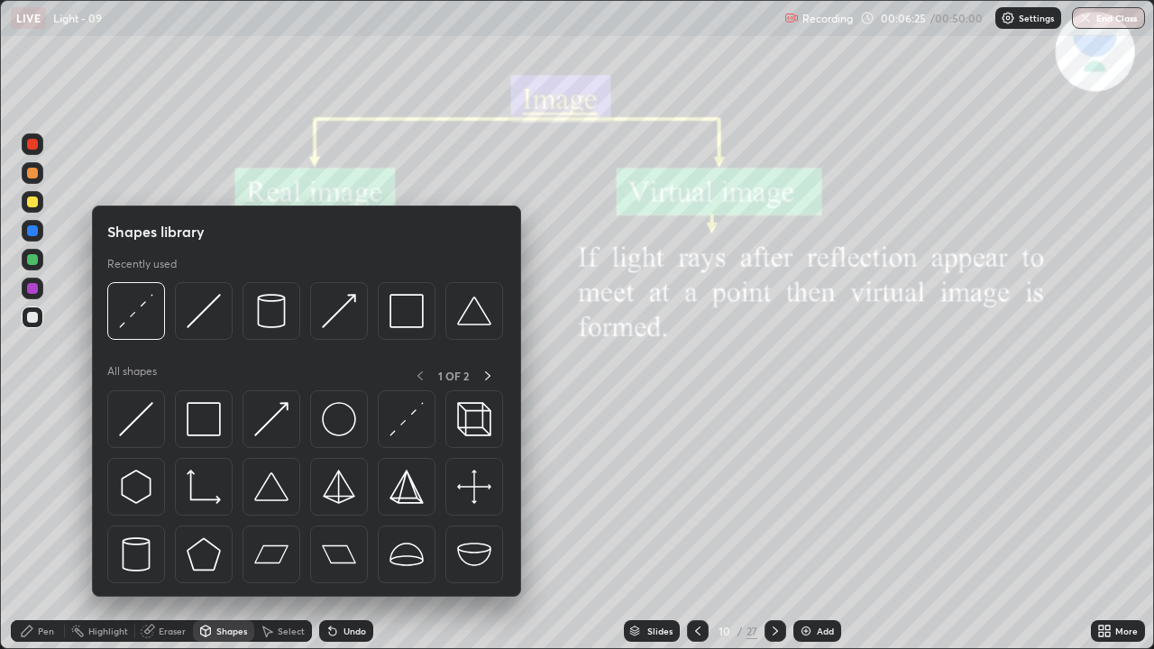
click at [272, 501] on icon at bounding box center [267, 631] width 14 height 14
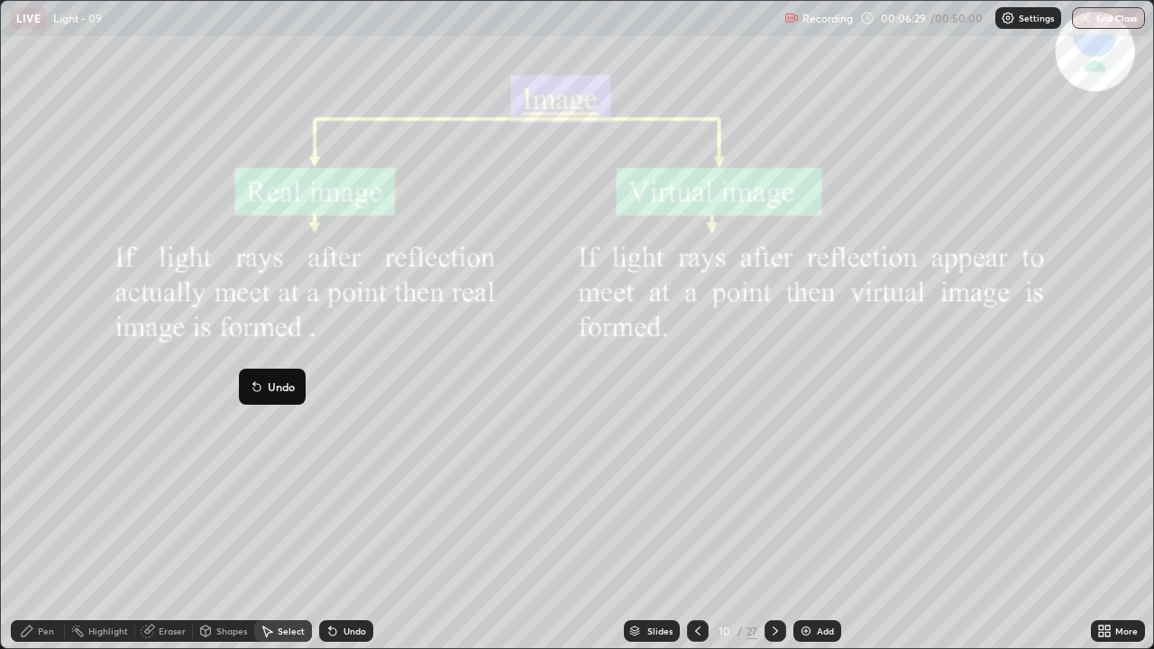
click at [87, 429] on div "0 ° Undo Copy Duplicate Duplicate to new slide Delete" at bounding box center [577, 324] width 1152 height 647
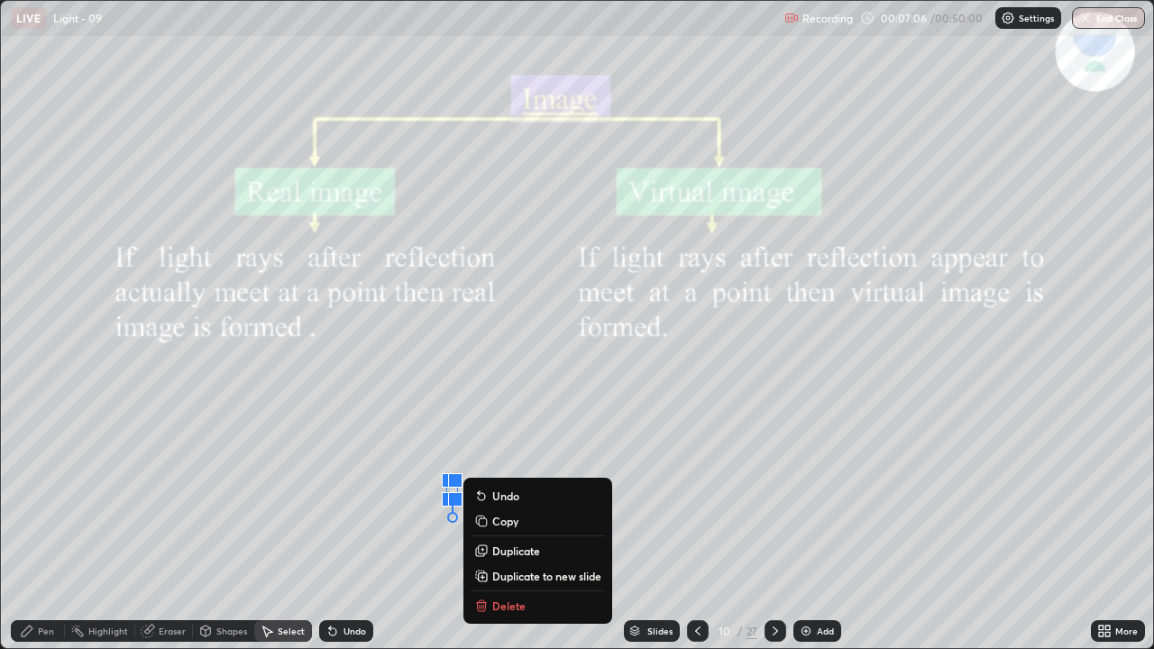
click at [33, 501] on icon at bounding box center [27, 631] width 14 height 14
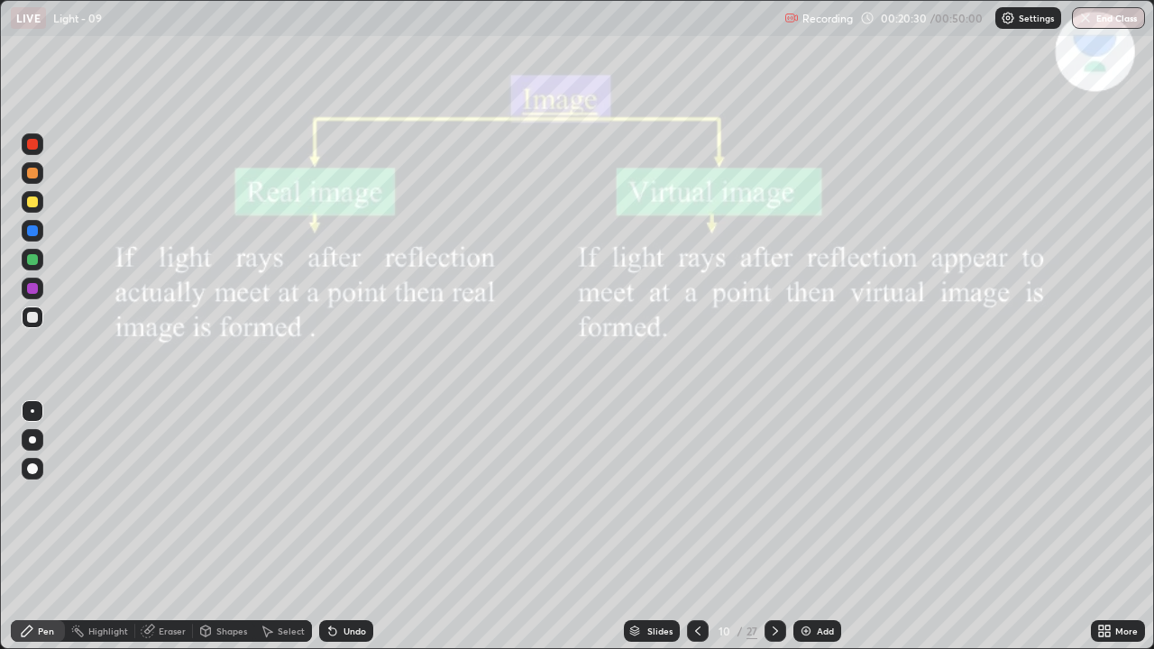
click at [773, 501] on icon at bounding box center [775, 631] width 14 height 14
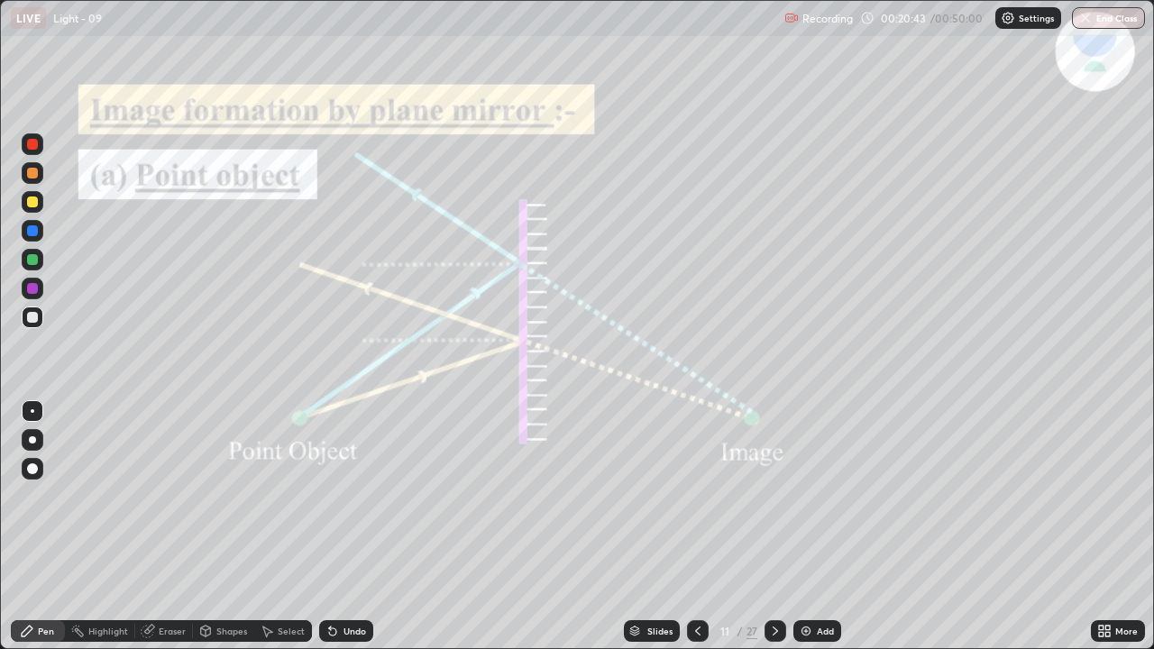
click at [771, 501] on icon at bounding box center [775, 631] width 14 height 14
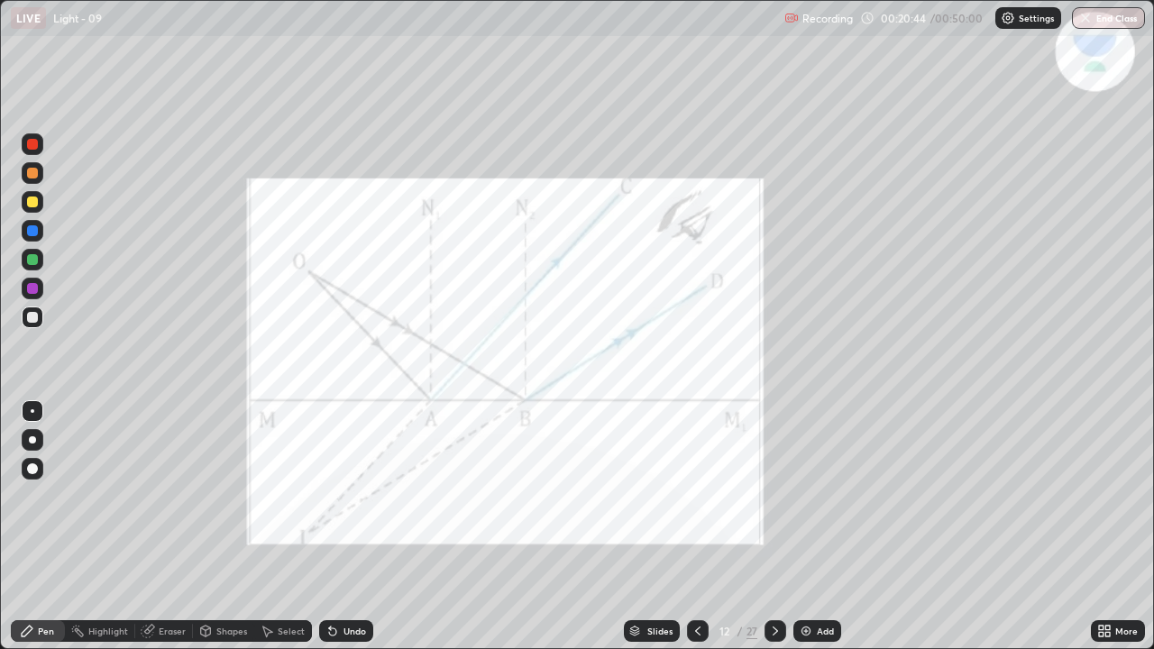
click at [772, 501] on icon at bounding box center [775, 631] width 14 height 14
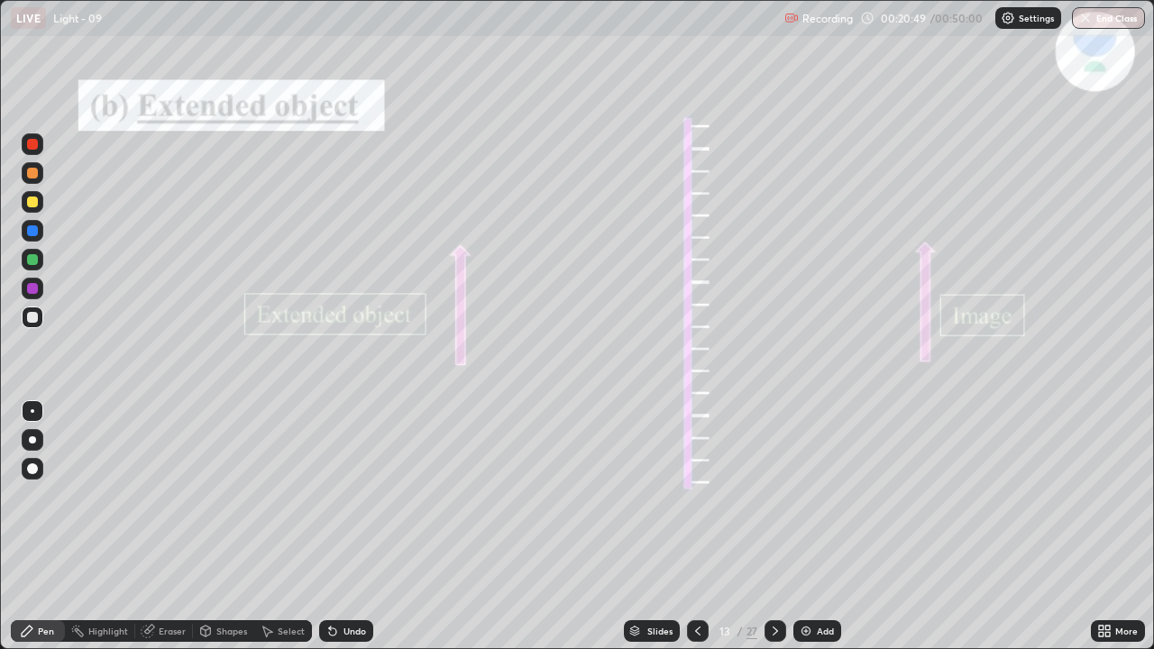
click at [698, 501] on icon at bounding box center [697, 631] width 14 height 14
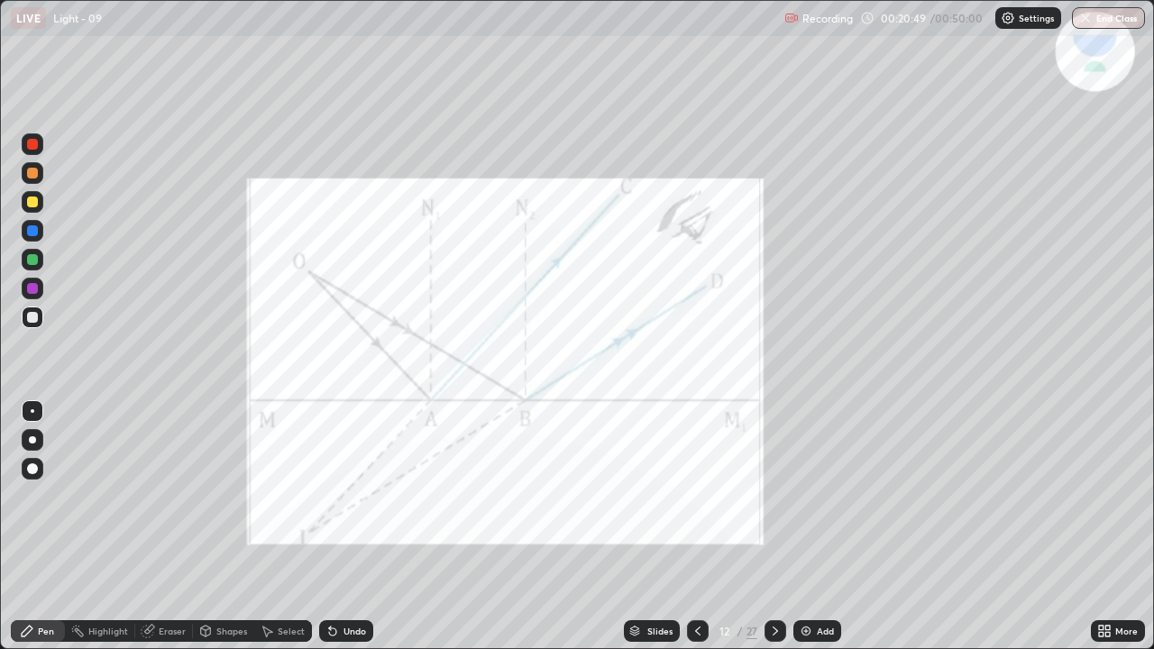
click at [705, 501] on div at bounding box center [698, 631] width 22 height 22
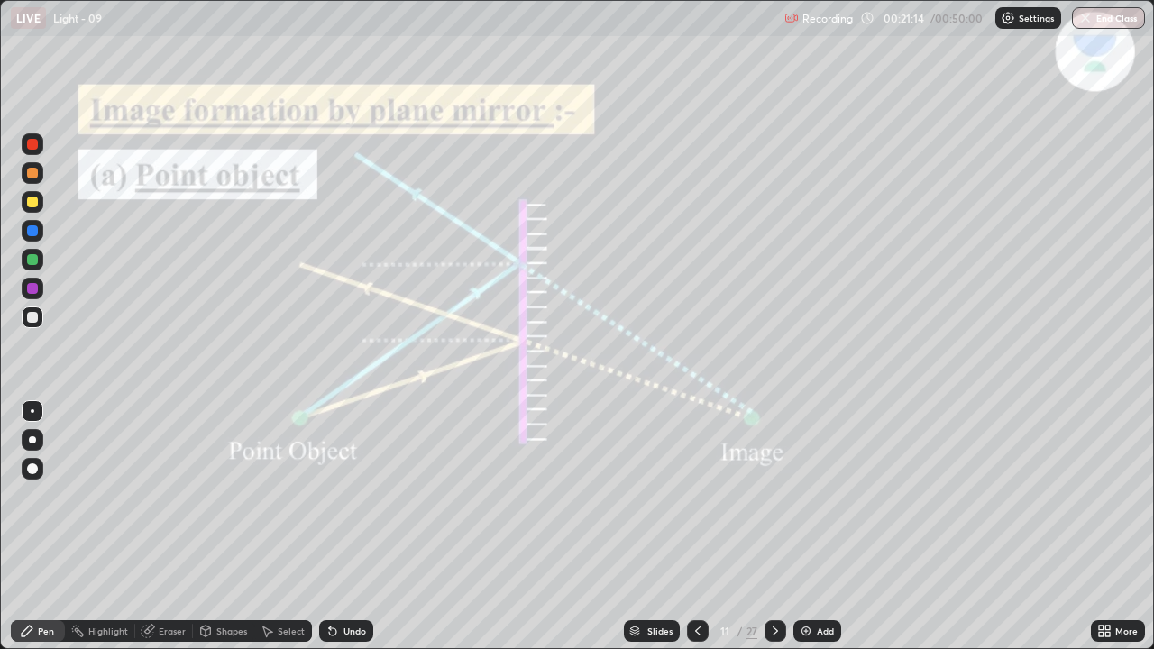
click at [153, 501] on icon at bounding box center [148, 631] width 14 height 14
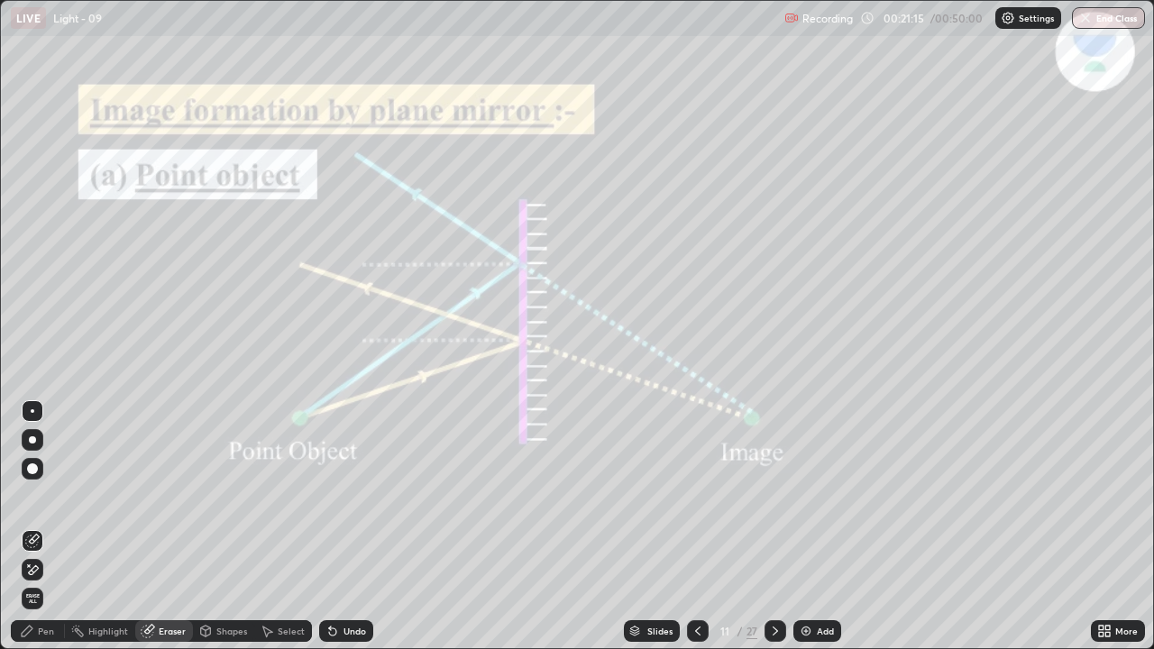
click at [32, 501] on span "Erase all" at bounding box center [33, 598] width 20 height 11
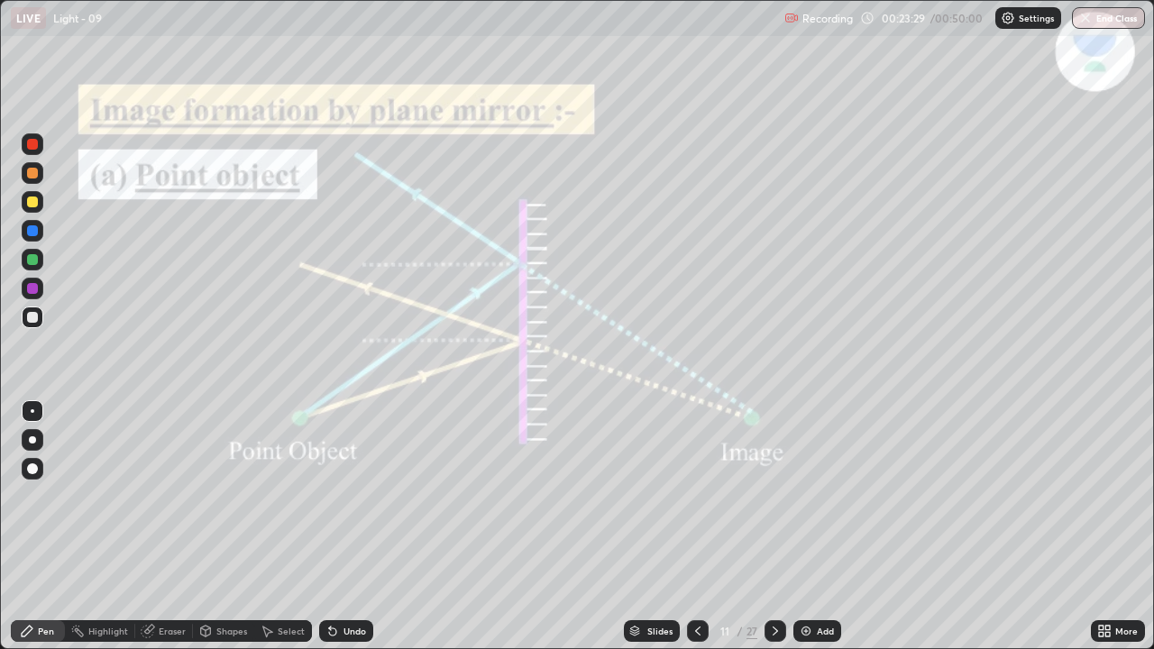
click at [156, 501] on div "Eraser" at bounding box center [164, 631] width 58 height 22
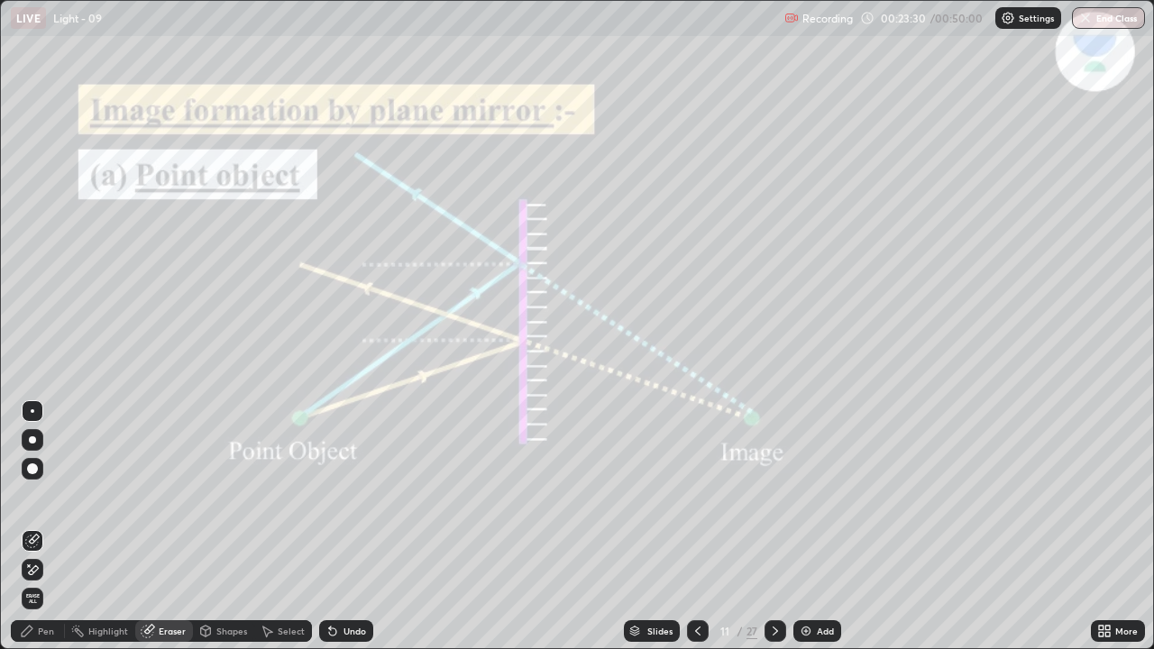
click at [32, 501] on span "Erase all" at bounding box center [33, 598] width 20 height 11
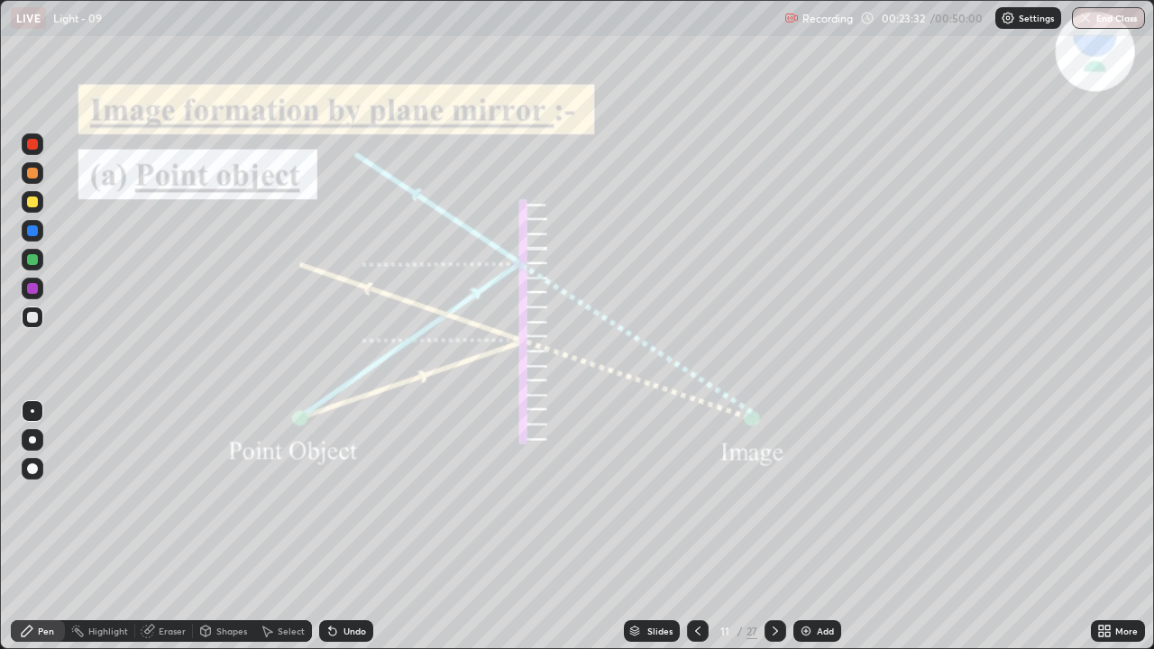
click at [109, 501] on div "Highlight" at bounding box center [100, 631] width 70 height 22
click at [31, 501] on icon at bounding box center [32, 569] width 14 height 14
click at [31, 288] on div at bounding box center [32, 288] width 11 height 11
click at [27, 501] on icon at bounding box center [27, 630] width 11 height 11
click at [694, 501] on icon at bounding box center [697, 631] width 14 height 14
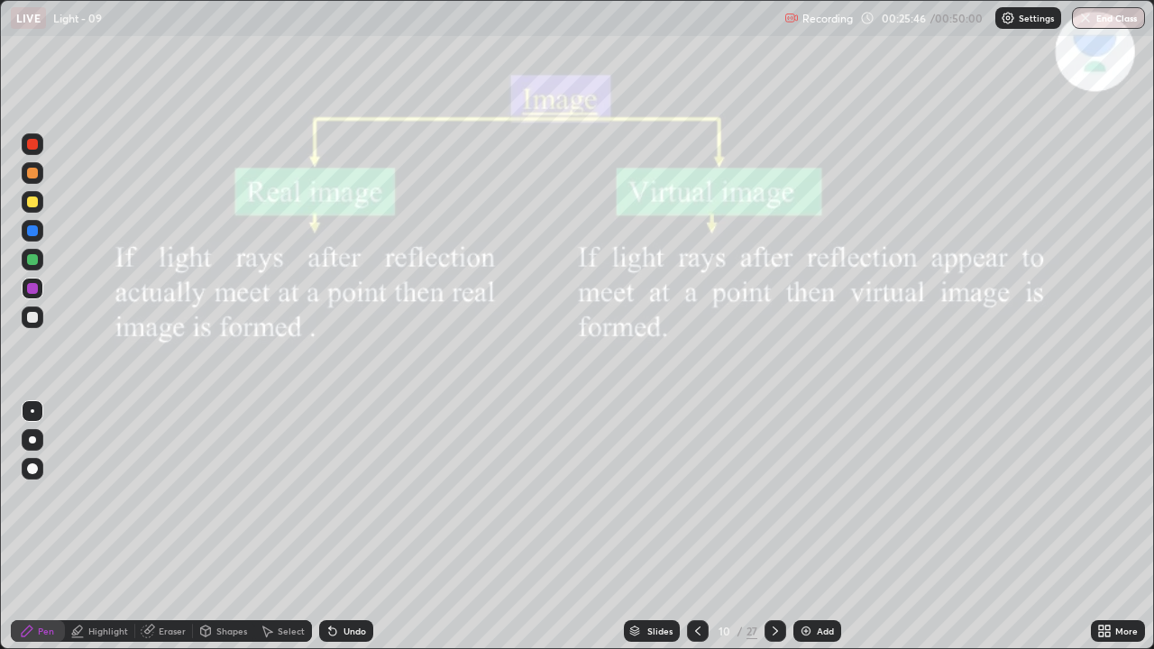
click at [775, 501] on icon at bounding box center [775, 631] width 14 height 14
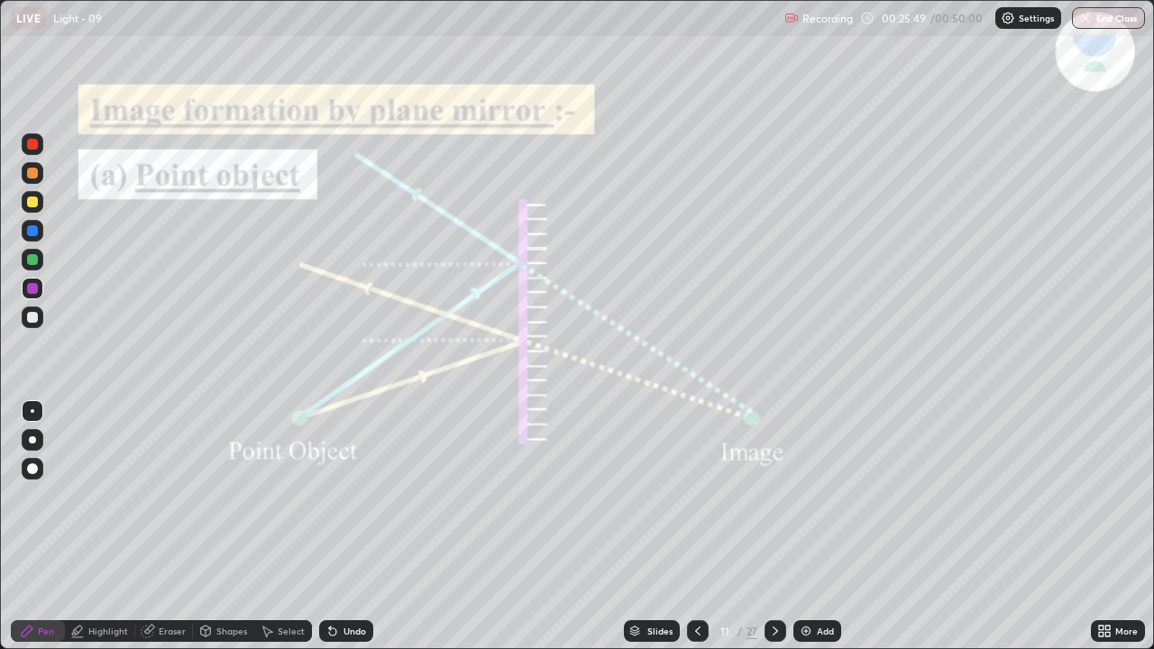
click at [775, 501] on icon at bounding box center [774, 630] width 5 height 9
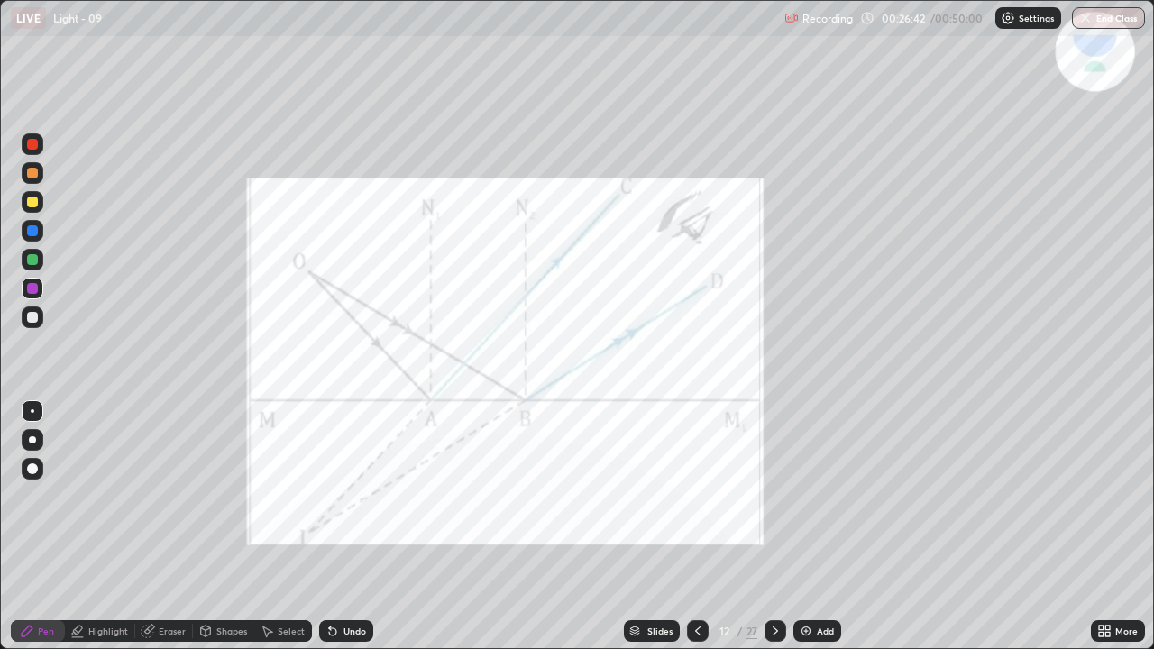
click at [774, 501] on icon at bounding box center [775, 631] width 14 height 14
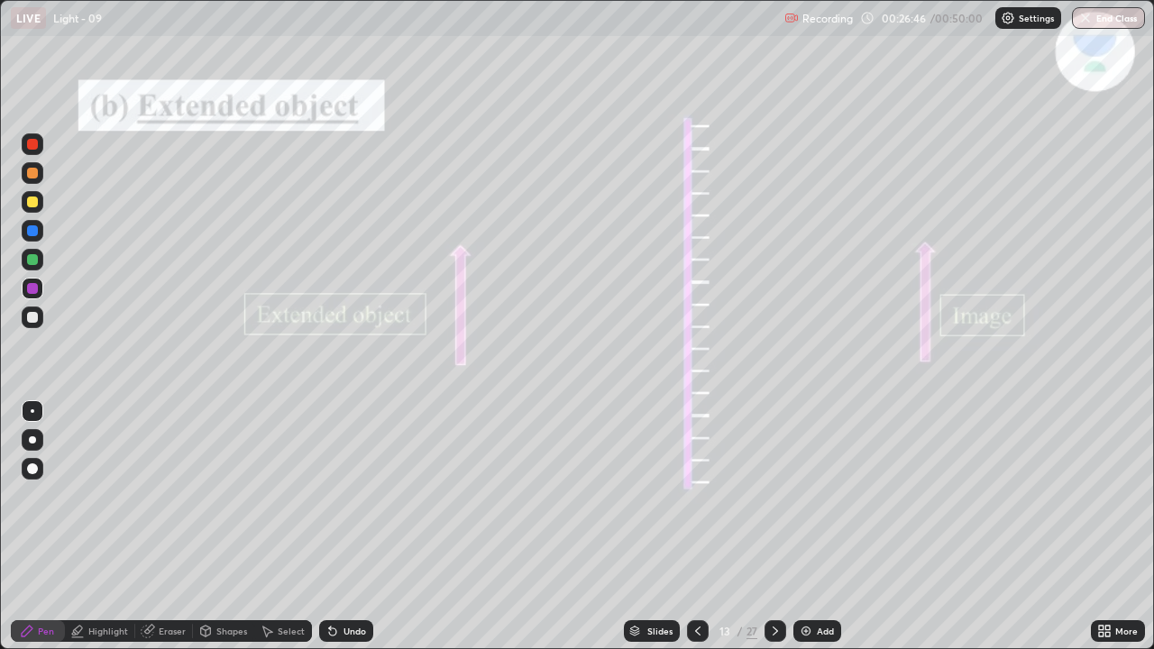
click at [695, 501] on icon at bounding box center [697, 631] width 14 height 14
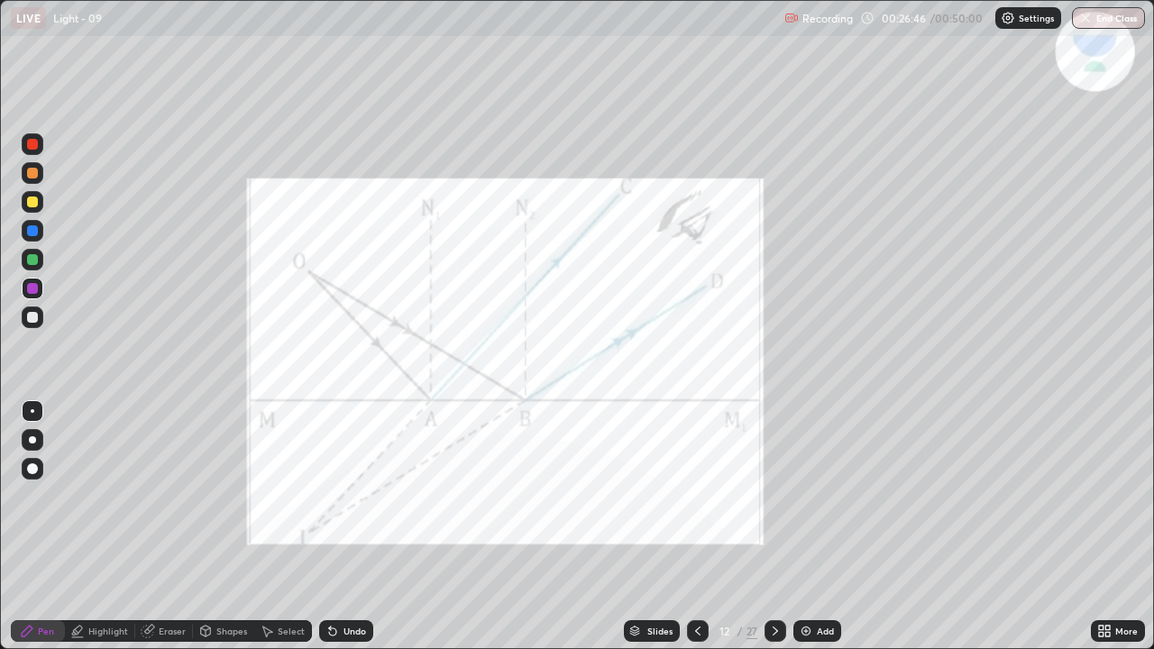
click at [826, 501] on div "Add" at bounding box center [825, 630] width 17 height 9
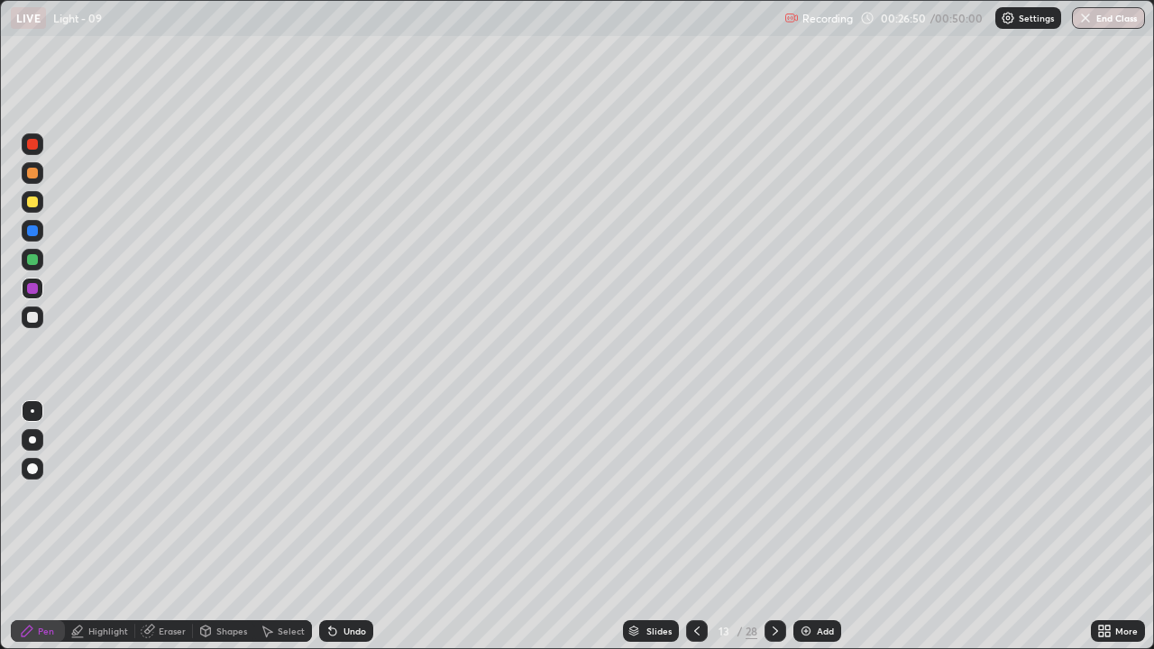
click at [30, 320] on div at bounding box center [32, 317] width 11 height 11
click at [692, 501] on icon at bounding box center [696, 631] width 14 height 14
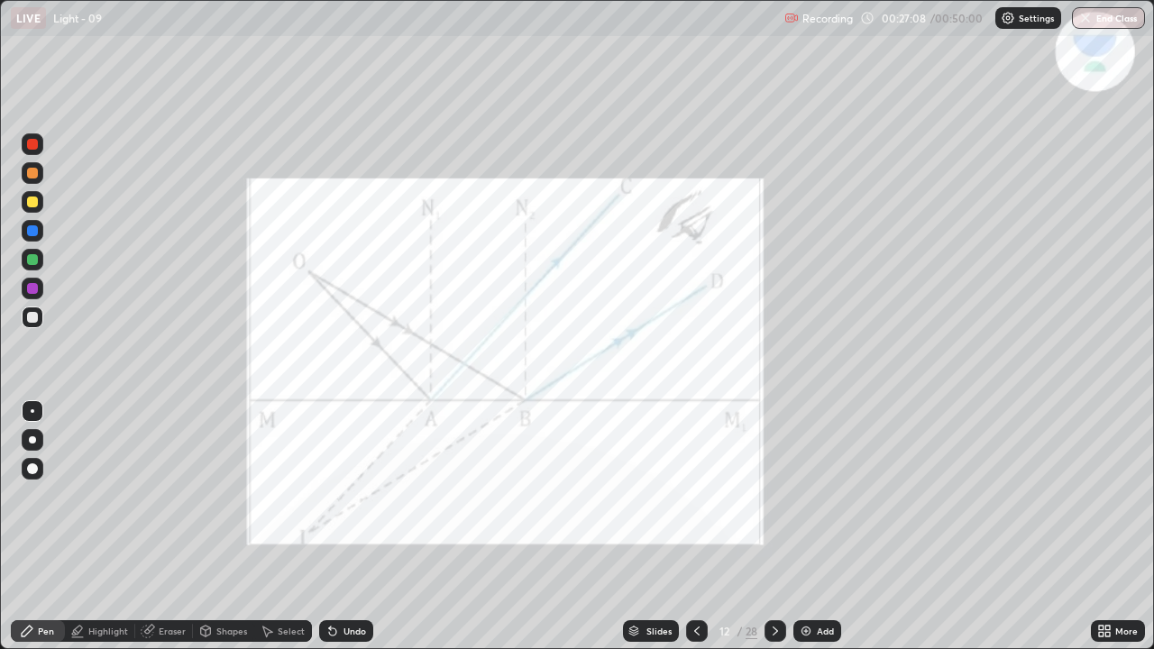
click at [693, 501] on icon at bounding box center [696, 631] width 14 height 14
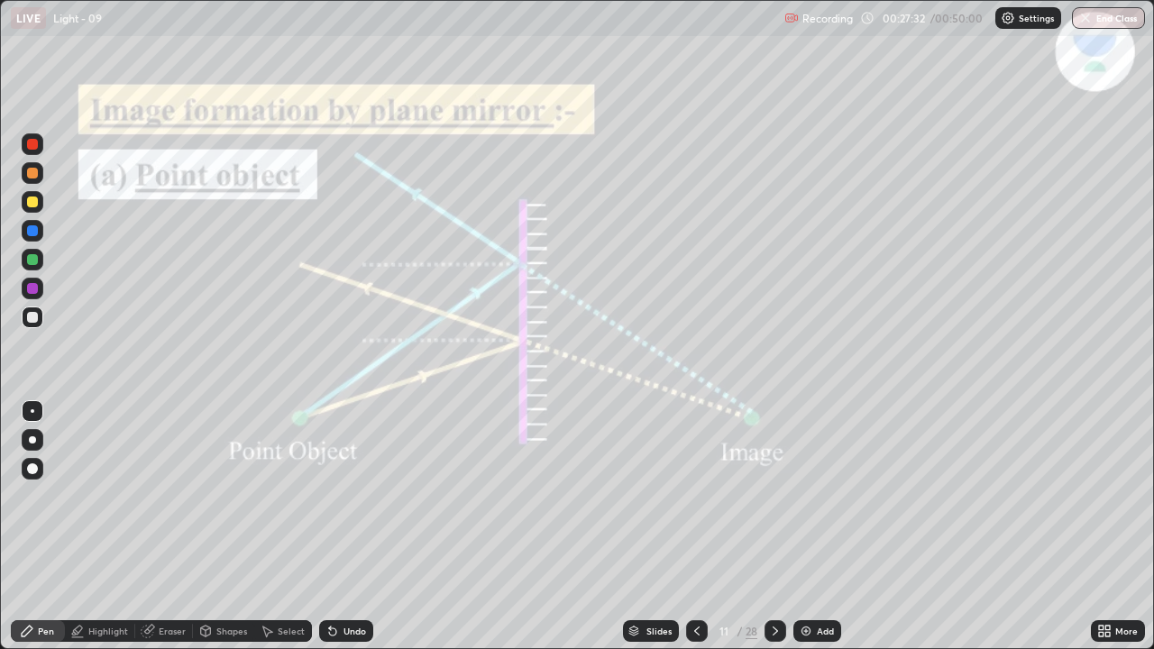
click at [772, 501] on icon at bounding box center [775, 631] width 14 height 14
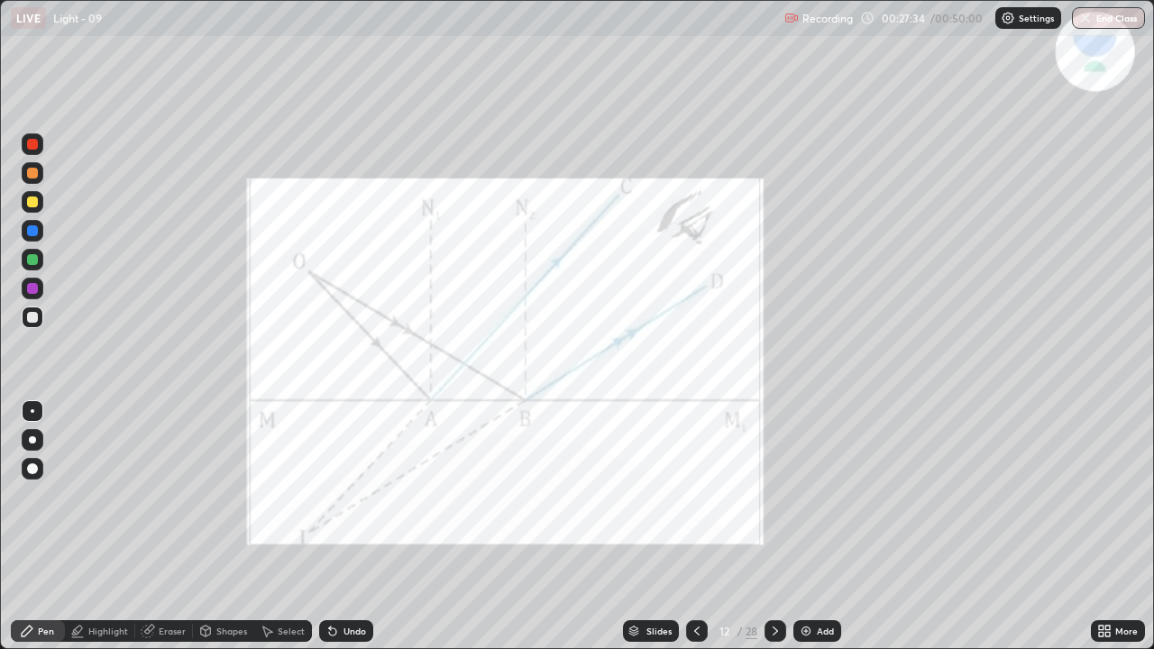
click at [784, 501] on div at bounding box center [775, 631] width 22 height 22
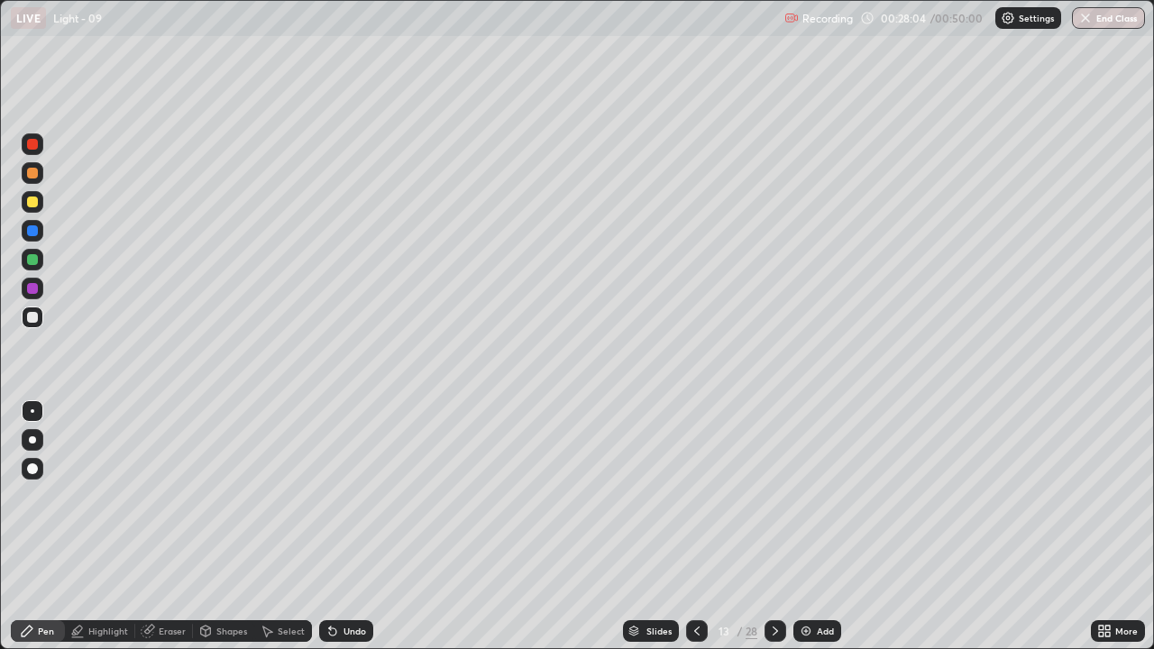
click at [813, 501] on div "Add" at bounding box center [817, 631] width 48 height 22
click at [331, 501] on icon at bounding box center [332, 631] width 7 height 7
click at [333, 501] on icon at bounding box center [332, 631] width 14 height 14
click at [330, 501] on icon at bounding box center [332, 631] width 7 height 7
click at [333, 501] on icon at bounding box center [332, 631] width 14 height 14
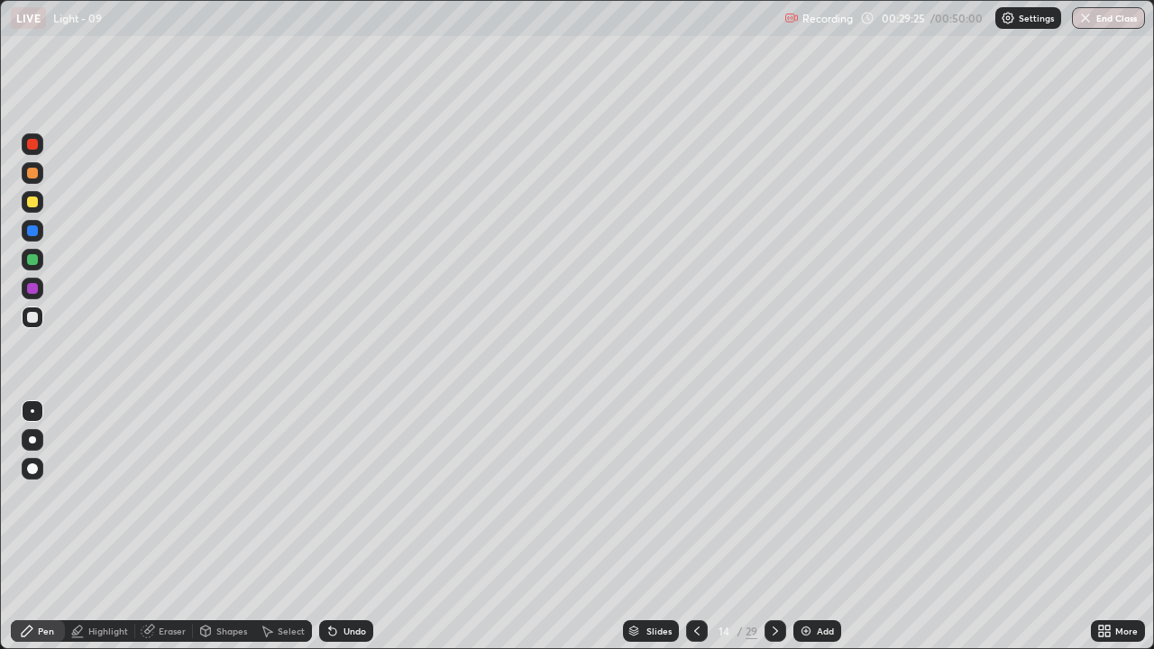
click at [333, 501] on icon at bounding box center [332, 631] width 7 height 7
click at [698, 501] on icon at bounding box center [696, 631] width 14 height 14
click at [773, 501] on icon at bounding box center [775, 631] width 14 height 14
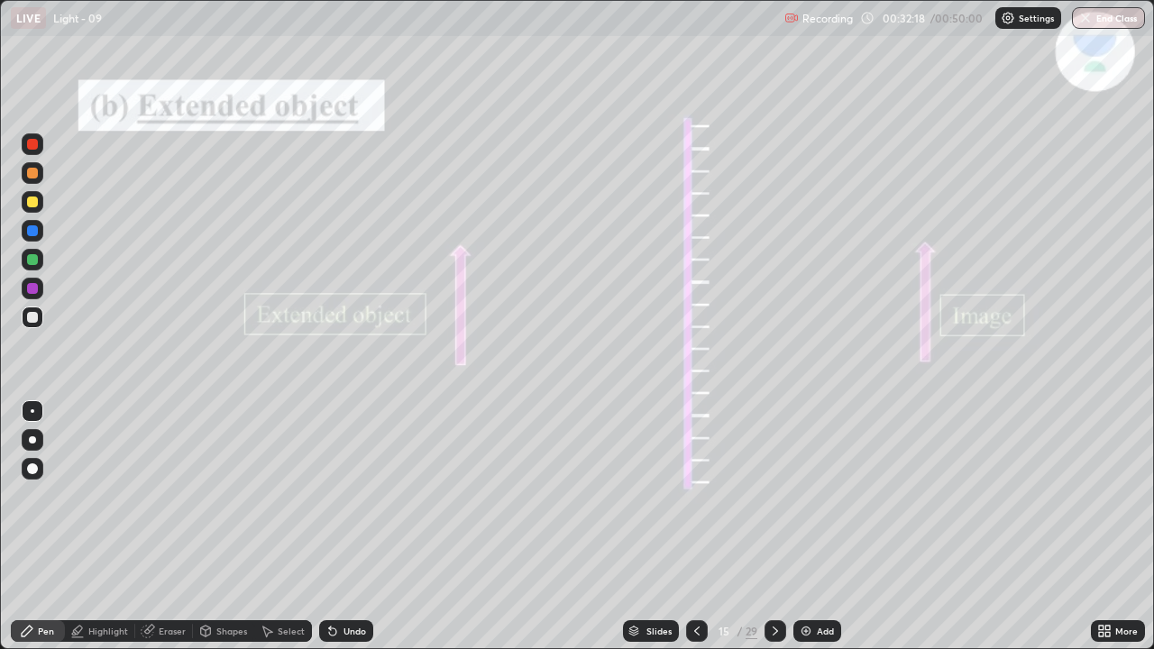
click at [694, 501] on icon at bounding box center [696, 630] width 5 height 9
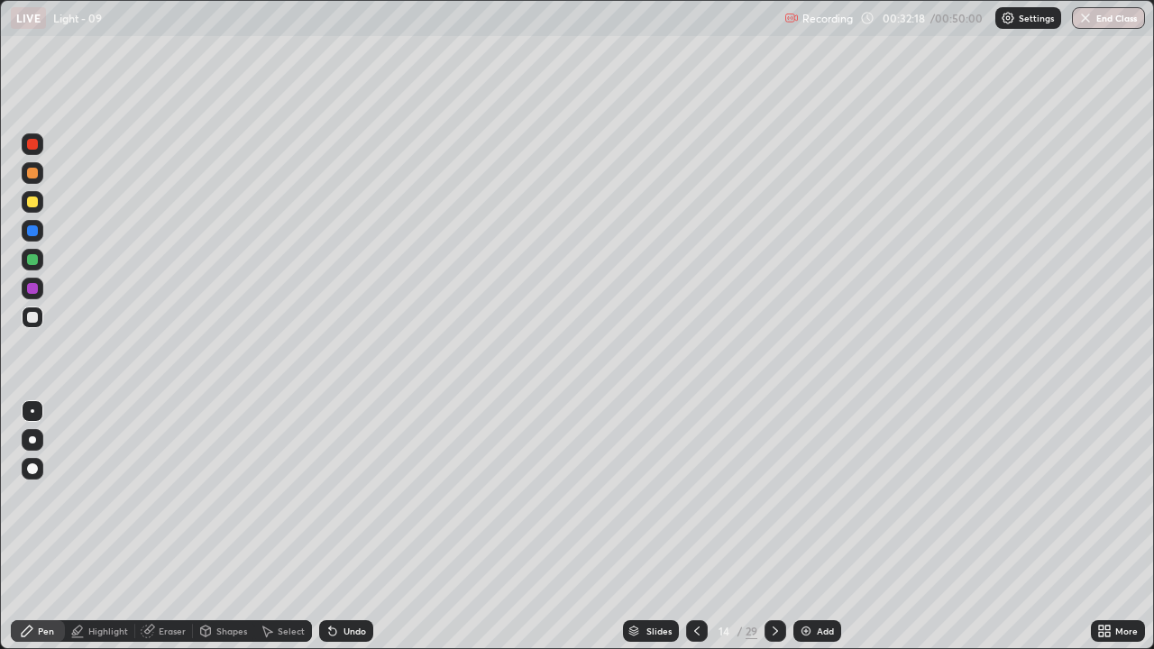
click at [694, 501] on icon at bounding box center [696, 631] width 14 height 14
click at [697, 501] on icon at bounding box center [696, 631] width 14 height 14
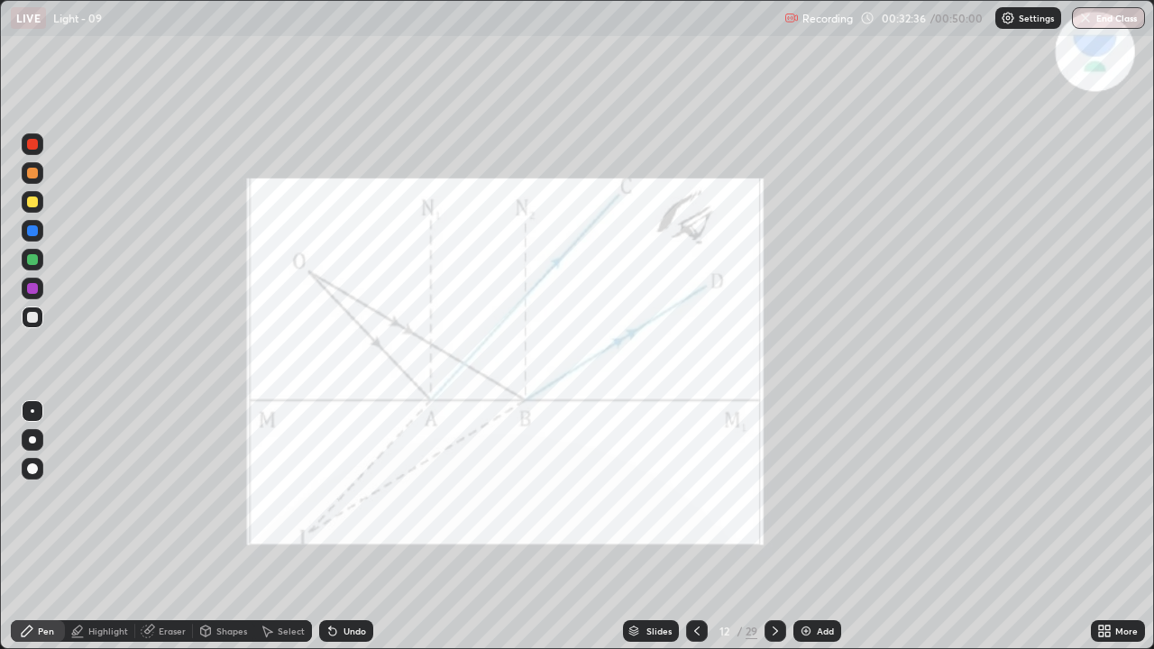
click at [695, 501] on icon at bounding box center [696, 631] width 14 height 14
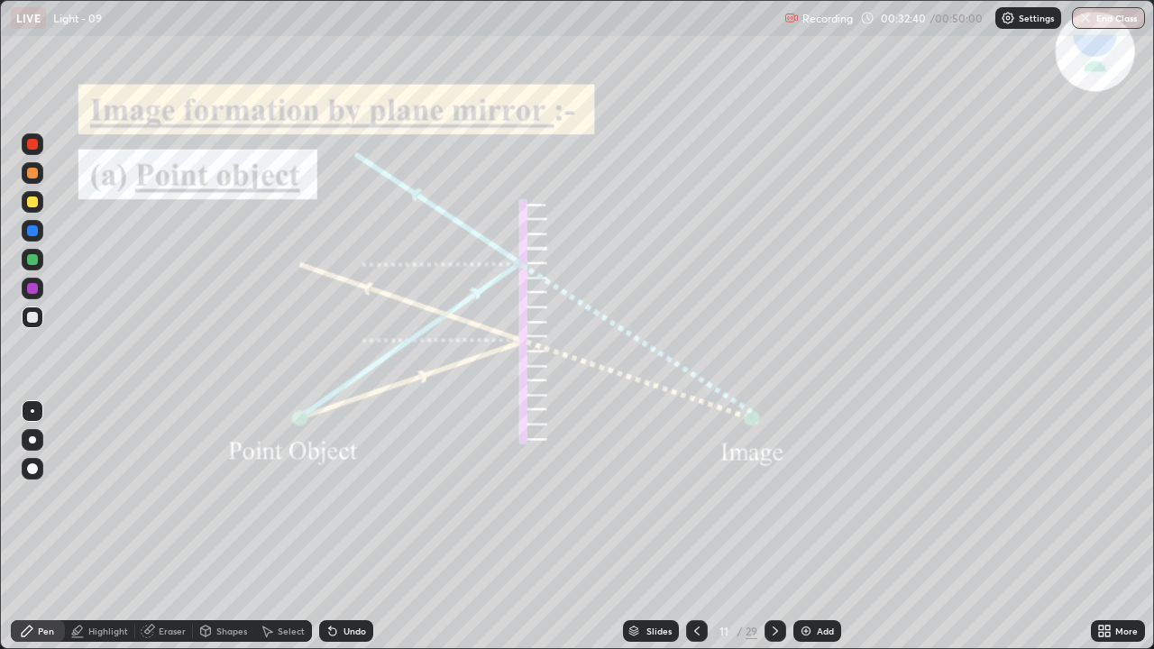
click at [159, 501] on div "Eraser" at bounding box center [172, 630] width 27 height 9
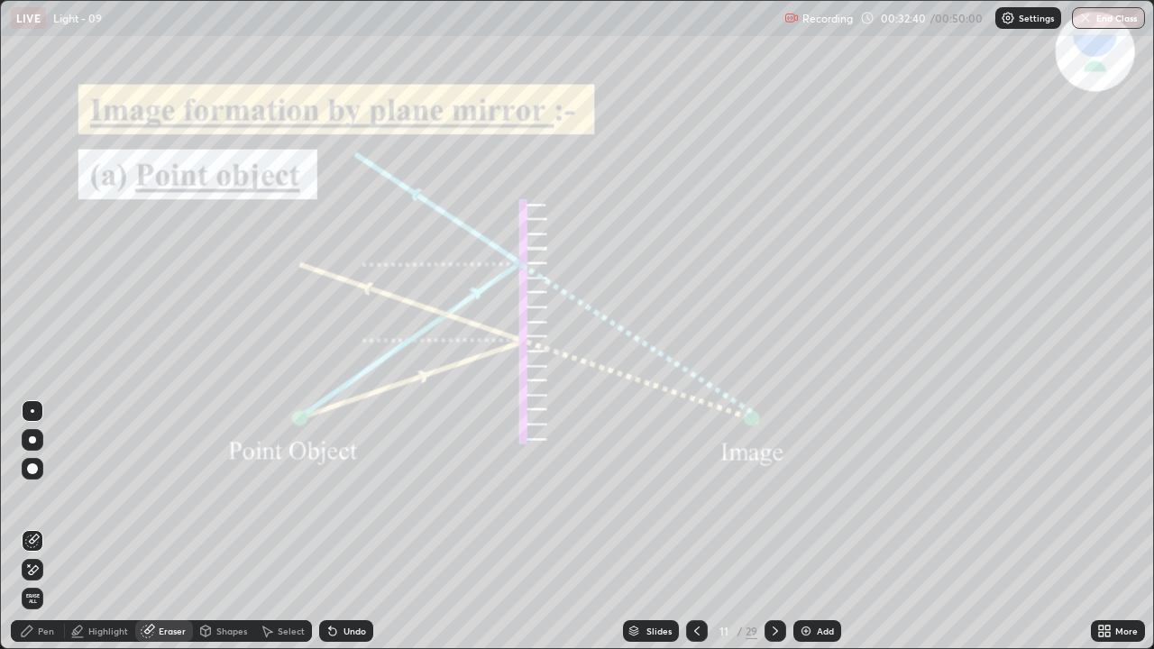
click at [29, 501] on span "Erase all" at bounding box center [33, 598] width 20 height 11
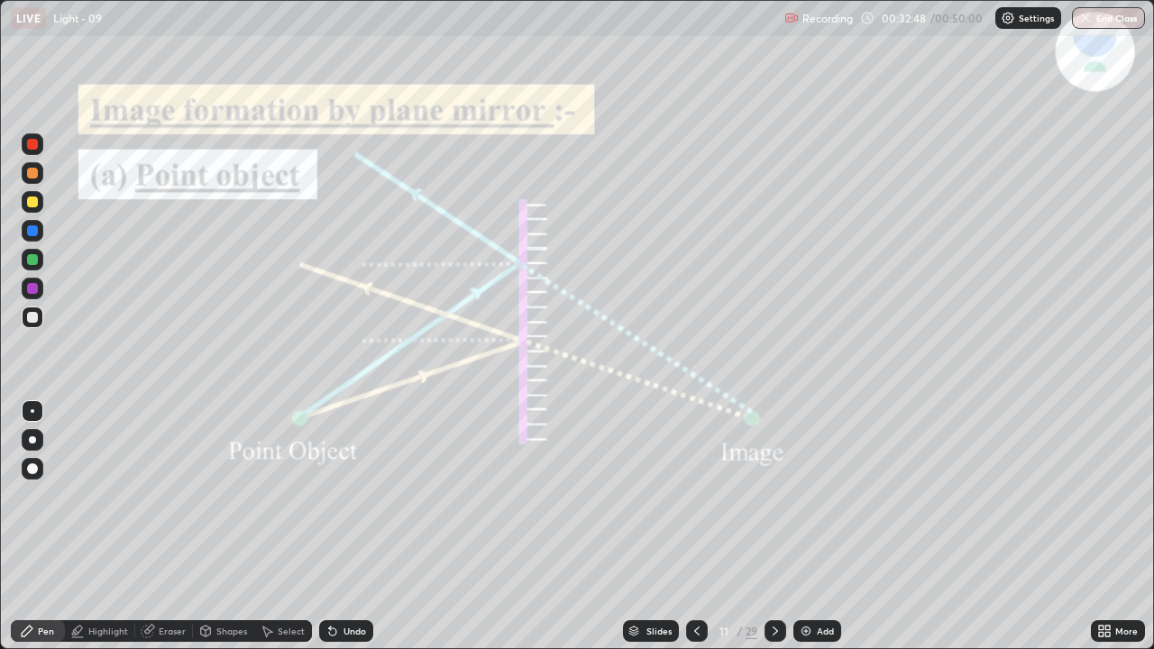
click at [160, 501] on div "Eraser" at bounding box center [172, 630] width 27 height 9
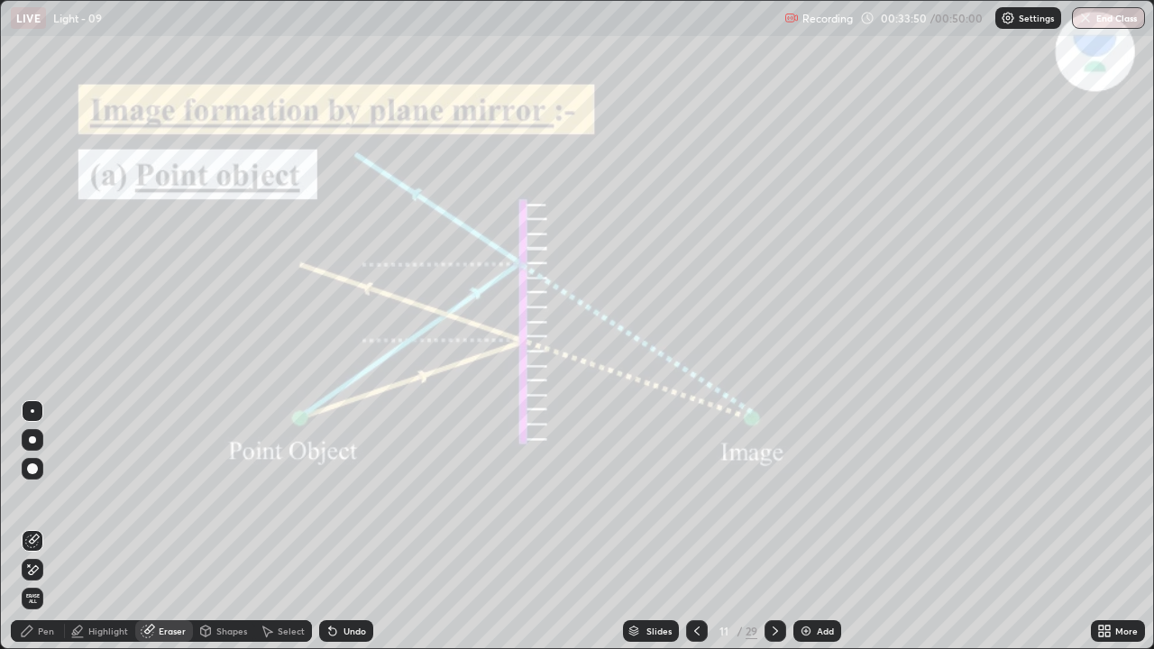
click at [48, 501] on div "Pen" at bounding box center [46, 630] width 16 height 9
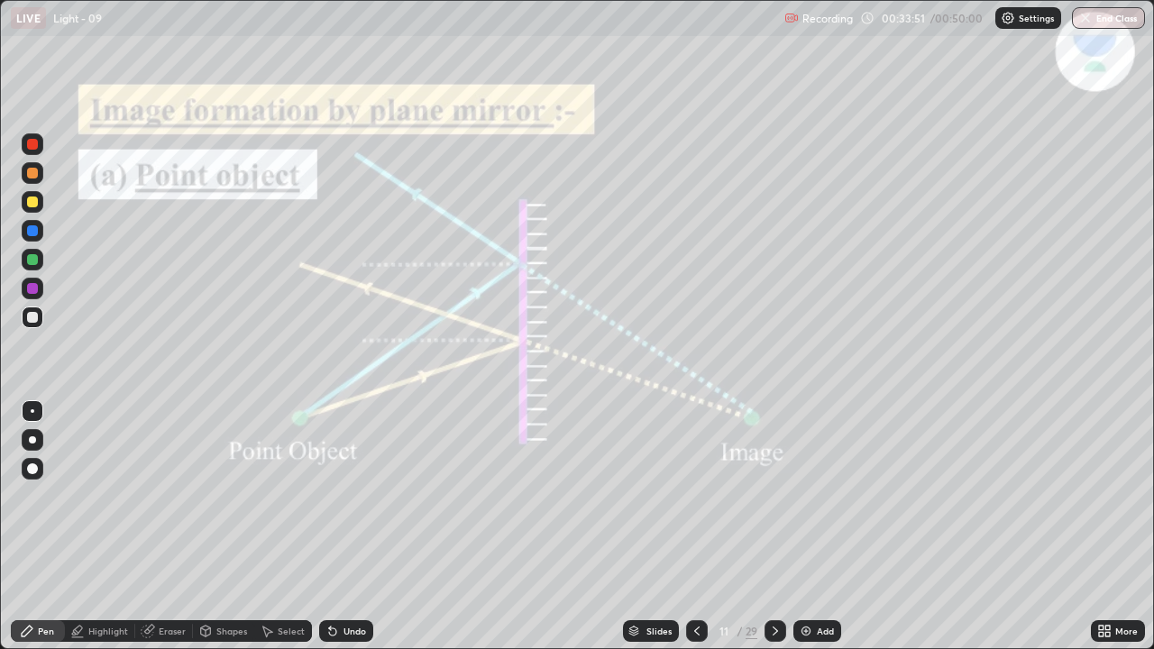
click at [216, 501] on div "Shapes" at bounding box center [223, 631] width 61 height 22
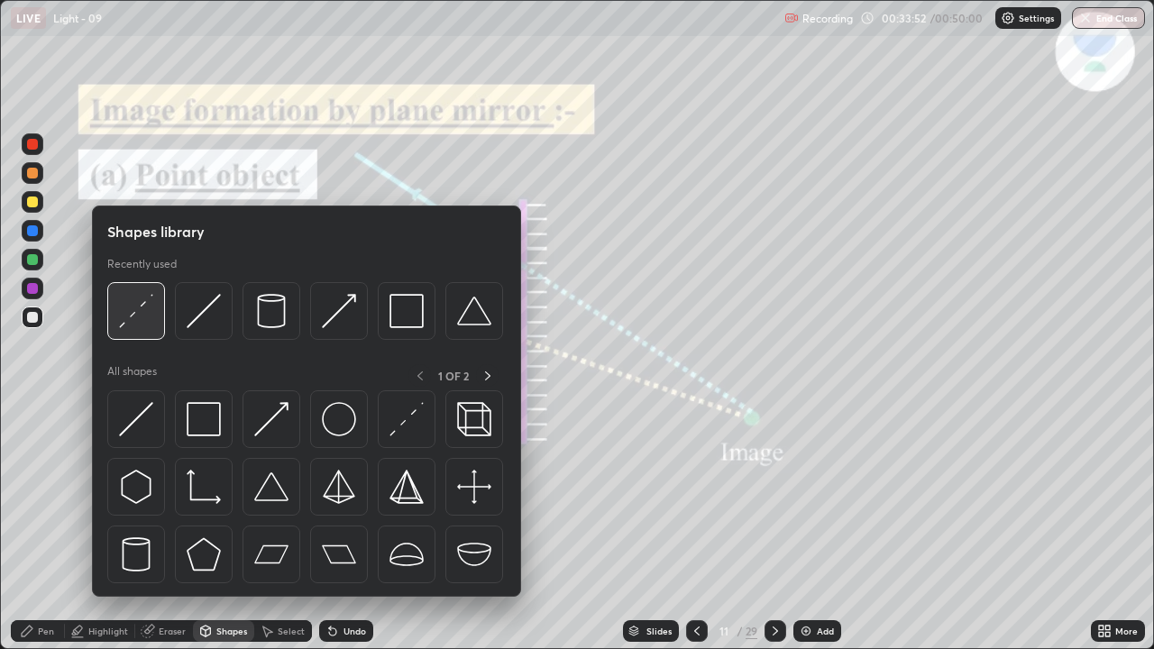
click at [144, 312] on img at bounding box center [136, 311] width 34 height 34
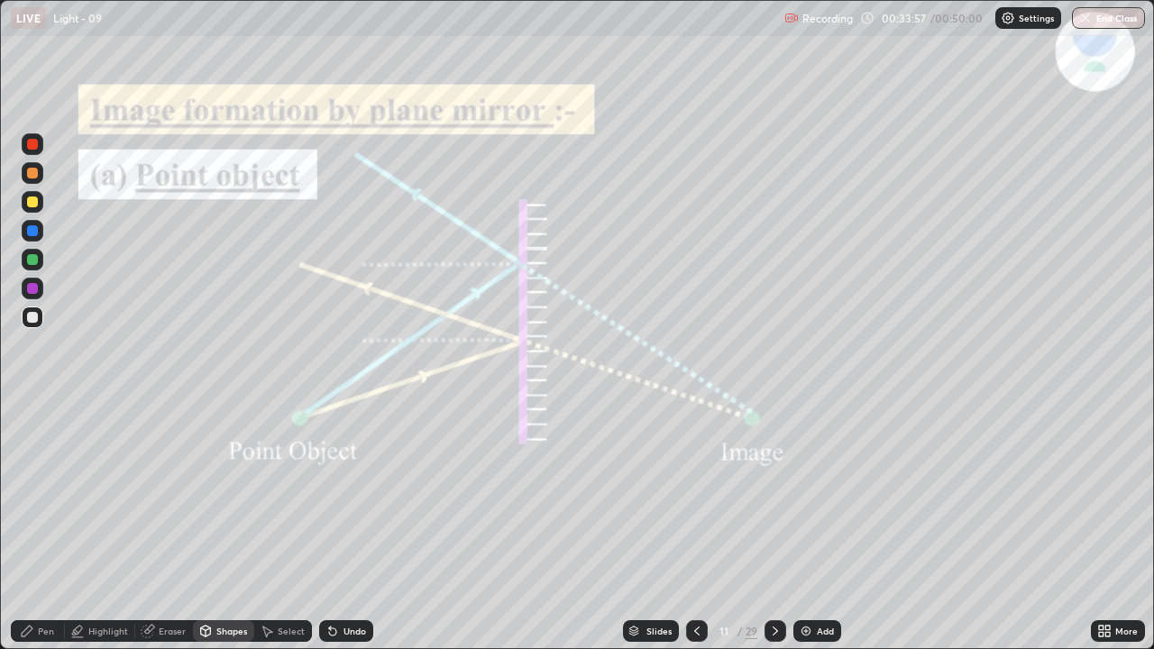
click at [53, 501] on div "Pen" at bounding box center [46, 630] width 16 height 9
click at [776, 501] on icon at bounding box center [775, 631] width 14 height 14
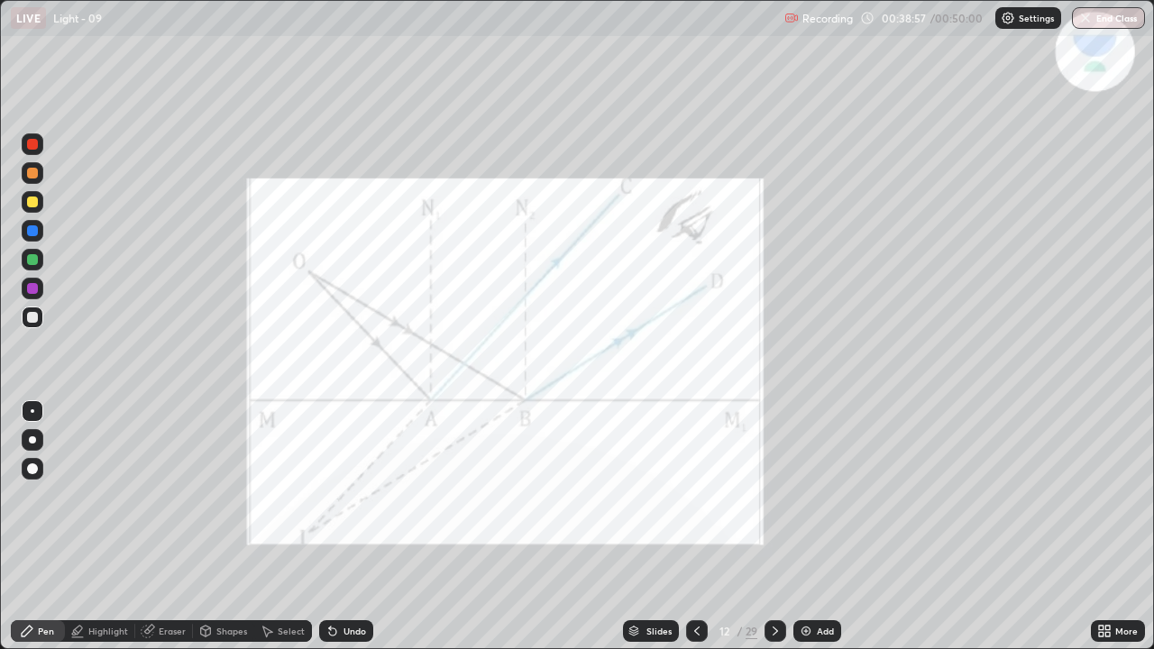
click at [776, 501] on icon at bounding box center [775, 631] width 14 height 14
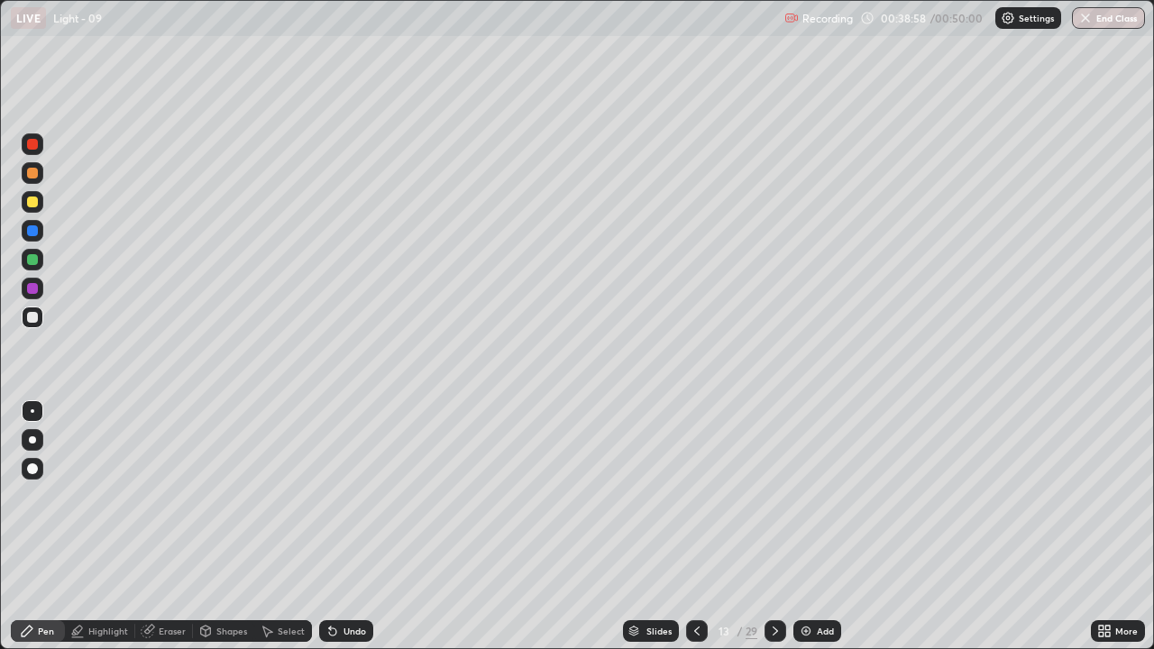
click at [779, 501] on div at bounding box center [775, 631] width 22 height 22
click at [775, 501] on icon at bounding box center [774, 630] width 5 height 9
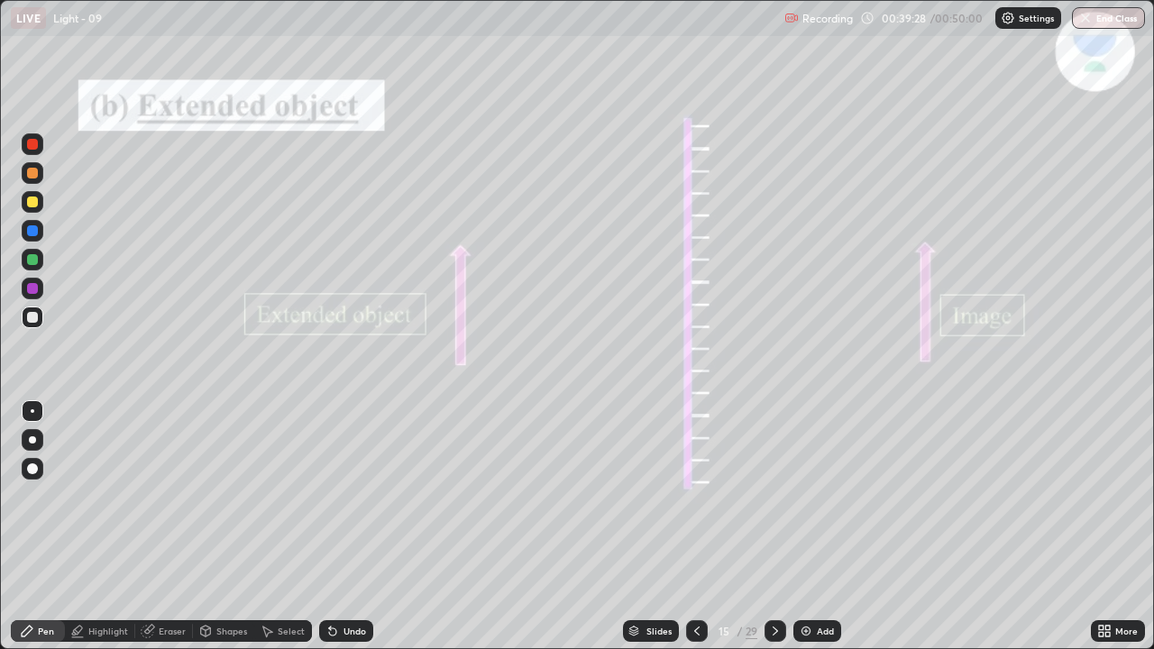
click at [155, 501] on div "Eraser" at bounding box center [164, 631] width 58 height 22
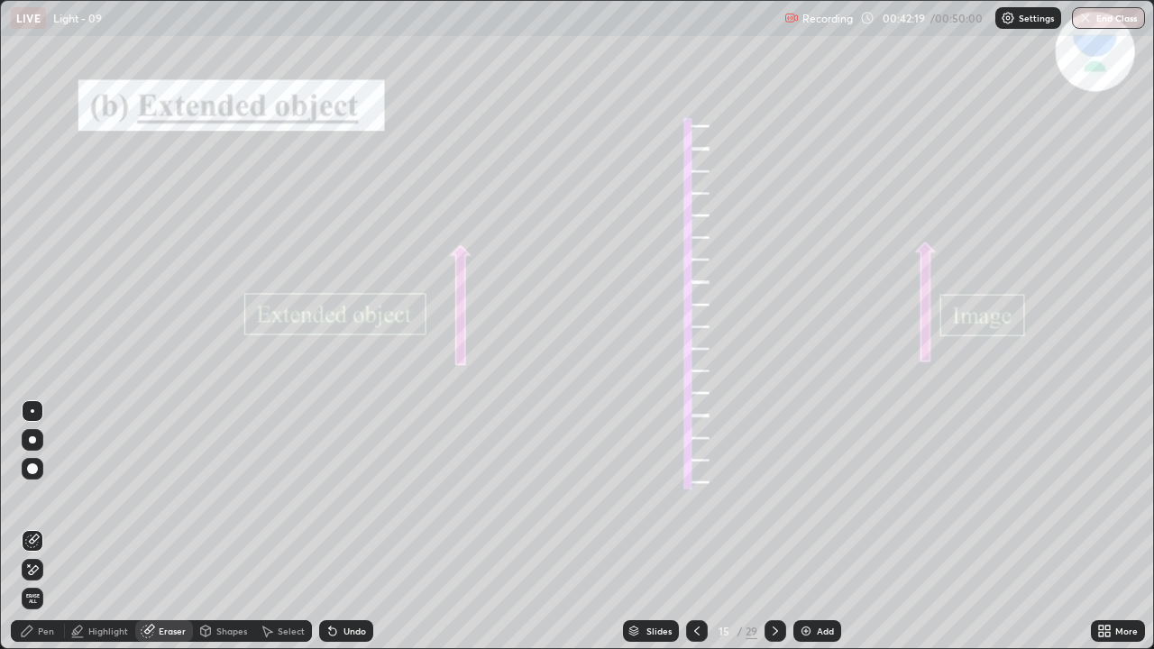
click at [1091, 20] on img "button" at bounding box center [1085, 18] width 14 height 14
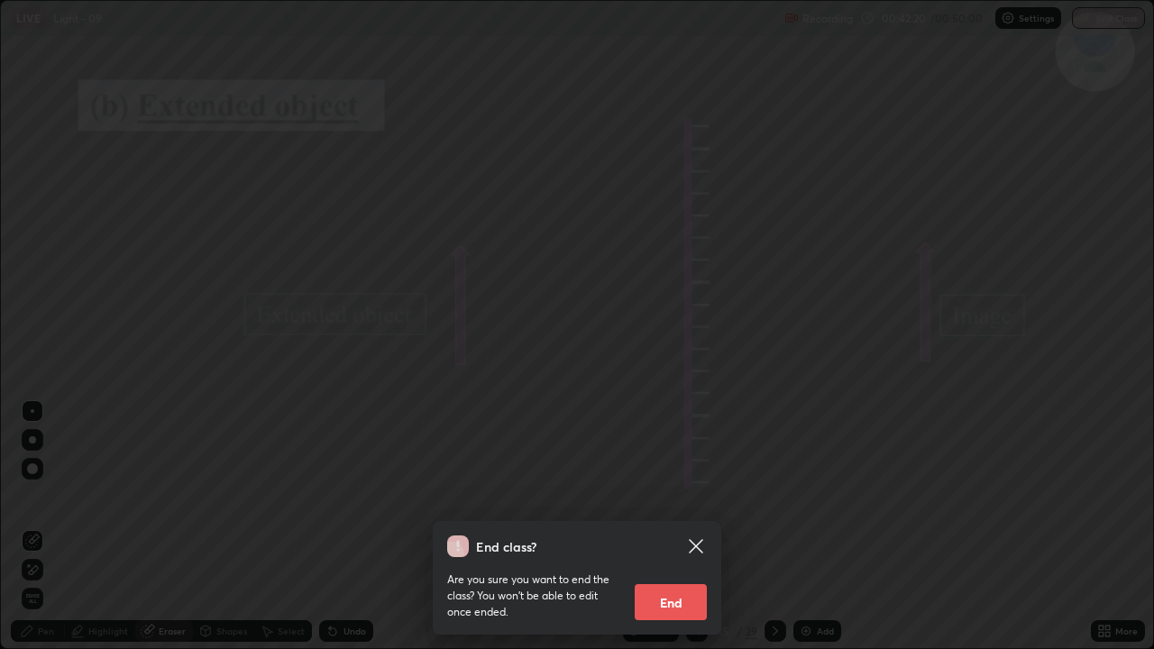
click at [673, 501] on button "End" at bounding box center [670, 602] width 72 height 36
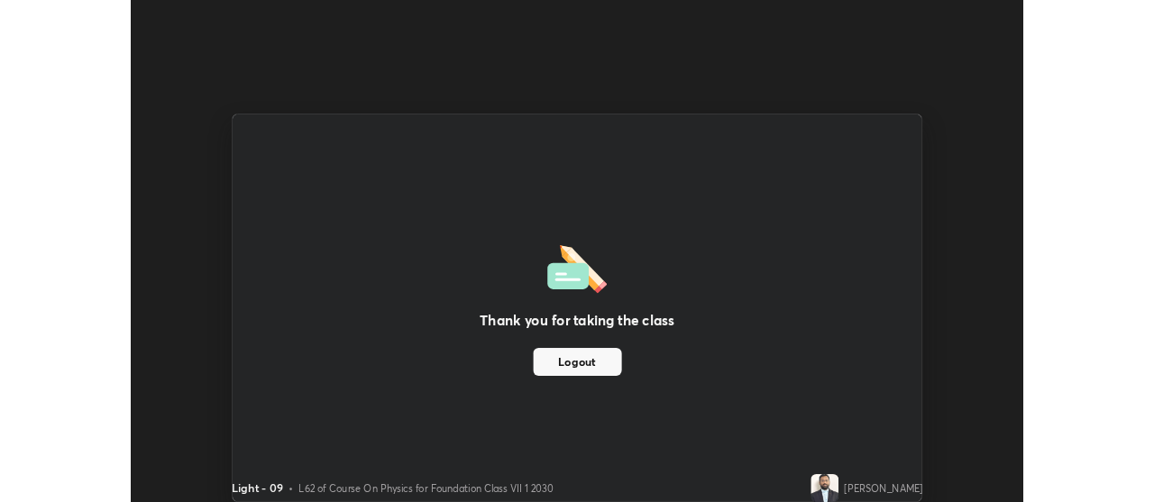
scroll to position [89622, 88971]
